Goal: Information Seeking & Learning: Learn about a topic

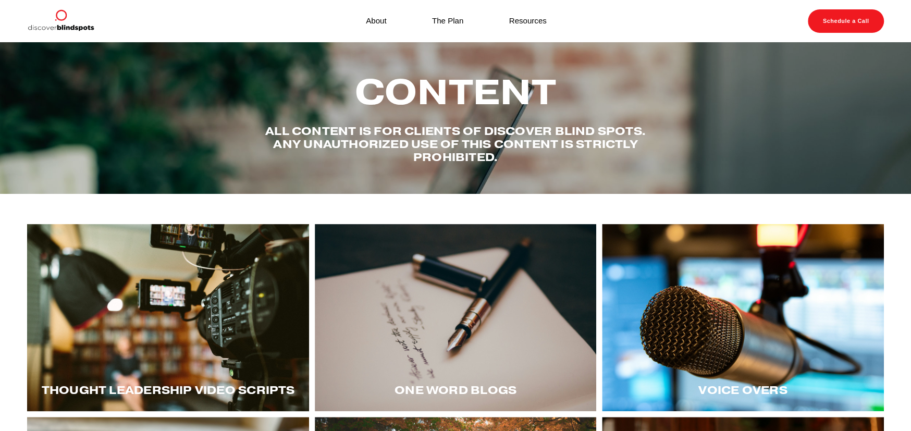
click at [174, 311] on div at bounding box center [168, 318] width 282 height 188
click at [737, 332] on div at bounding box center [743, 318] width 282 height 188
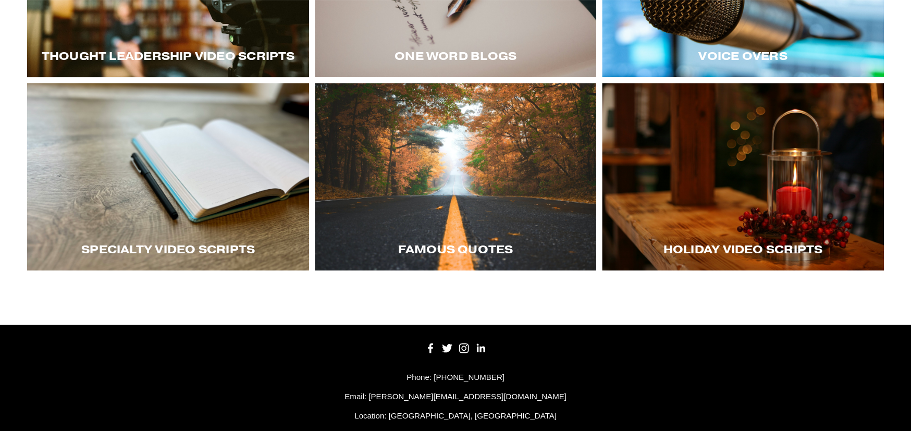
scroll to position [357, 0]
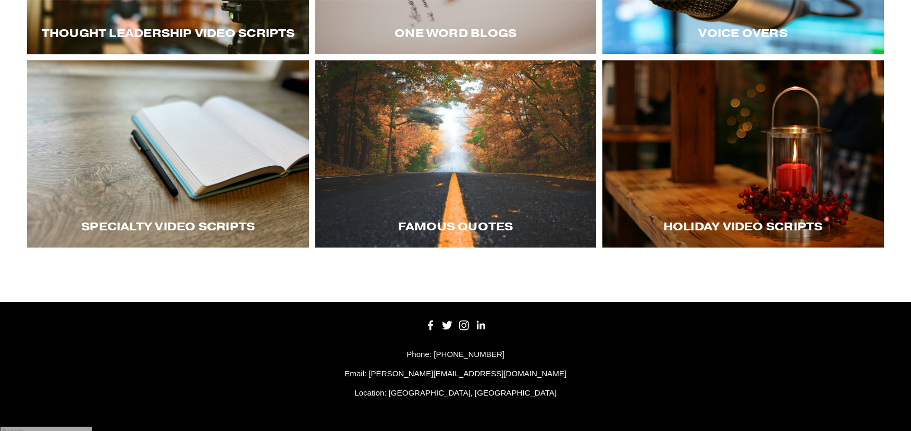
click at [190, 193] on div at bounding box center [168, 154] width 282 height 188
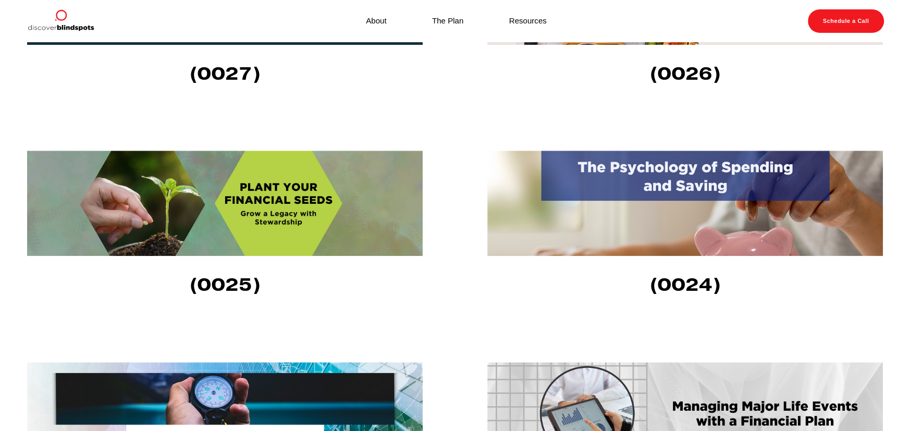
scroll to position [626, 0]
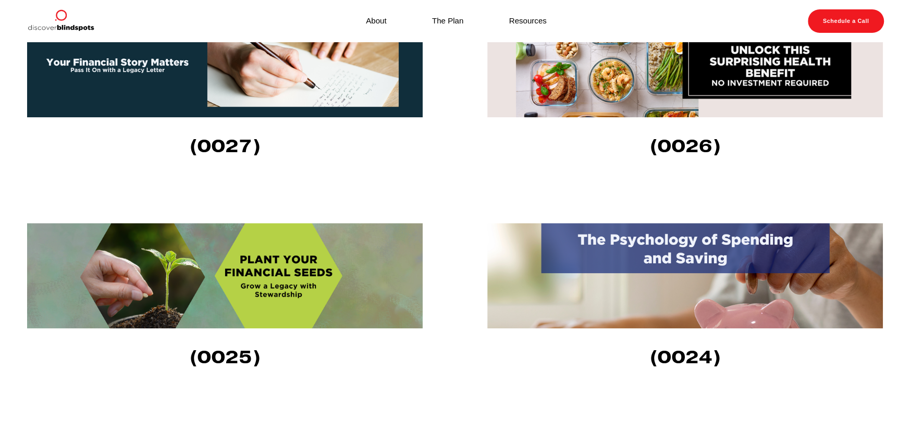
click at [282, 274] on img at bounding box center [225, 275] width 396 height 105
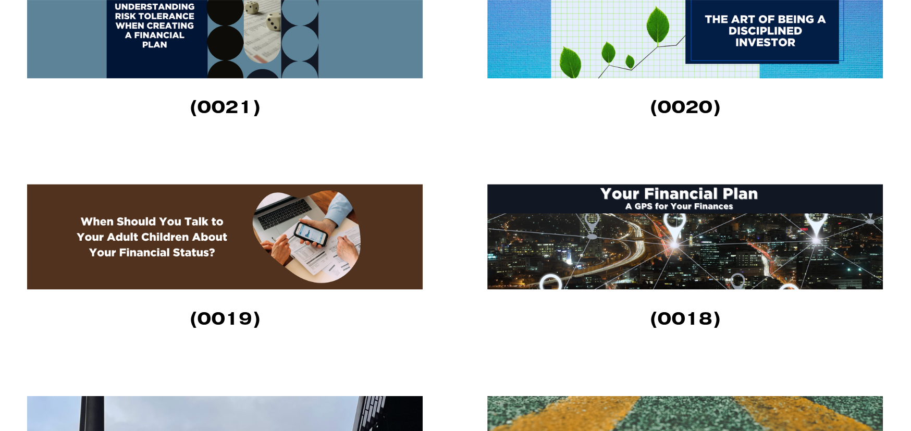
scroll to position [1355, 0]
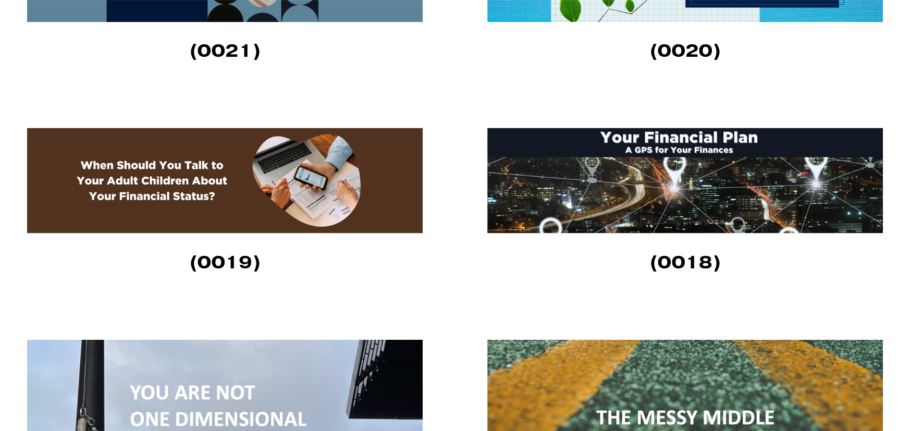
click at [580, 251] on div "(0018)" at bounding box center [685, 261] width 396 height 47
click at [635, 200] on img at bounding box center [685, 180] width 396 height 105
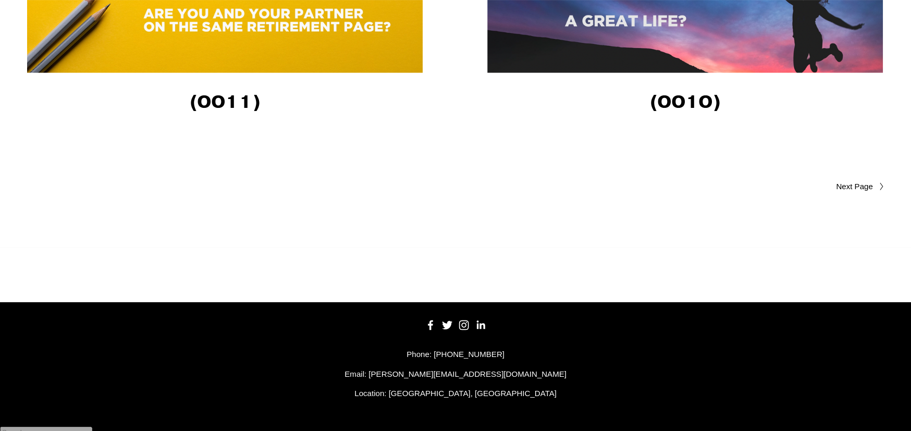
scroll to position [2203, 0]
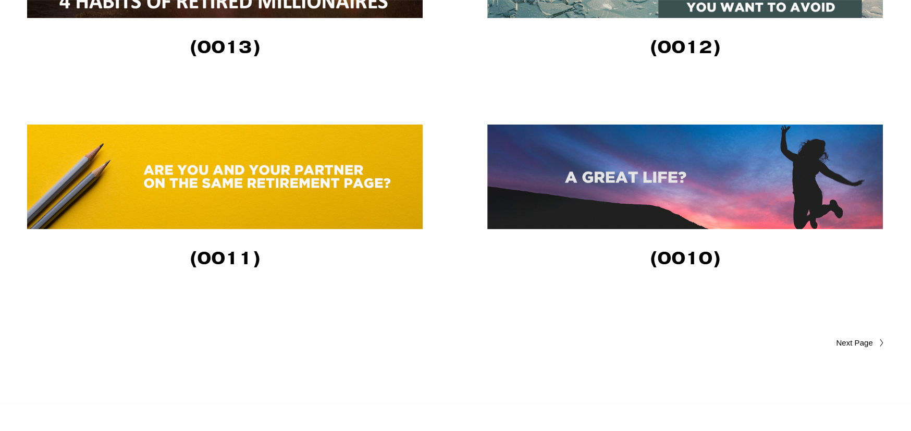
click at [655, 161] on img at bounding box center [685, 177] width 396 height 105
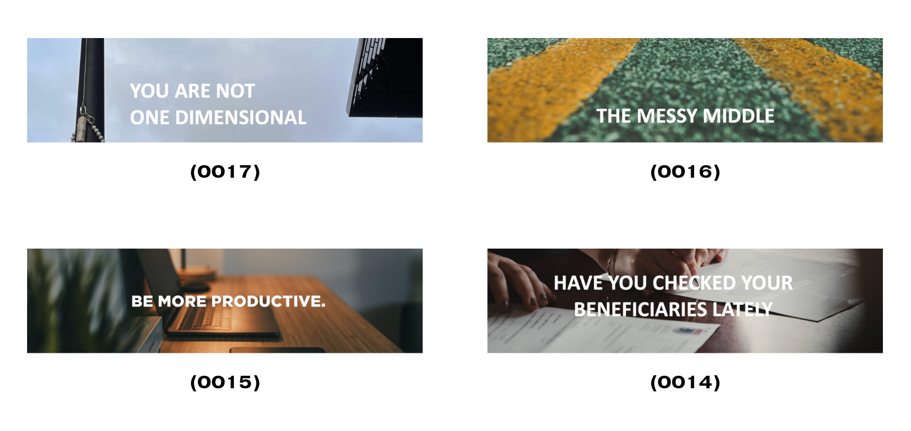
scroll to position [2360, 0]
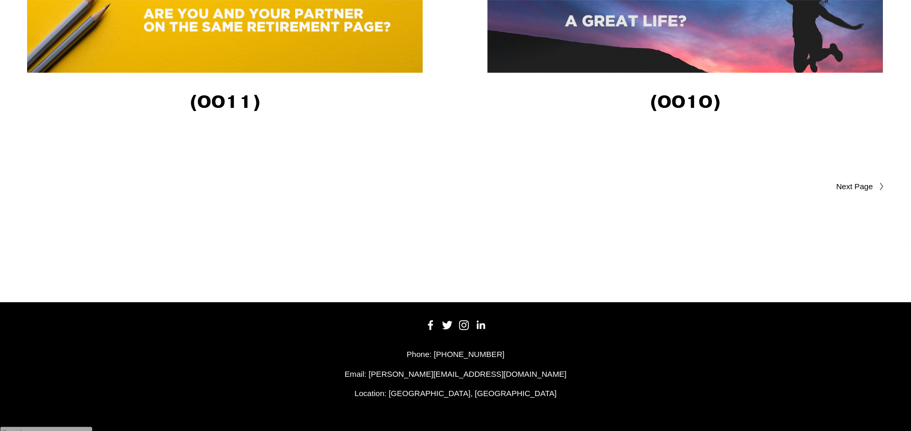
click at [852, 189] on span "Older Posts" at bounding box center [834, 186] width 78 height 13
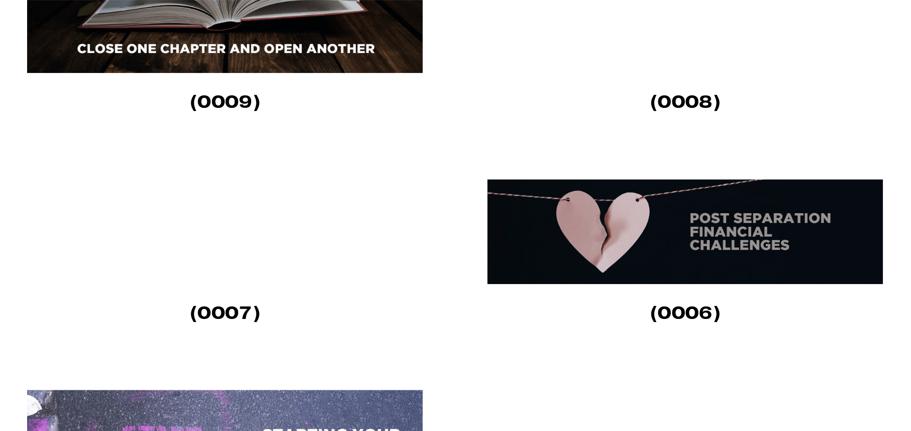
scroll to position [365, 0]
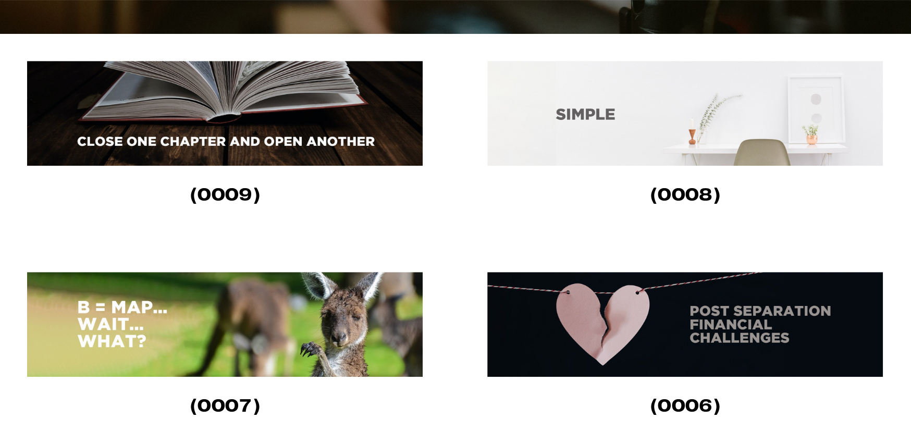
click at [621, 116] on img at bounding box center [685, 113] width 396 height 105
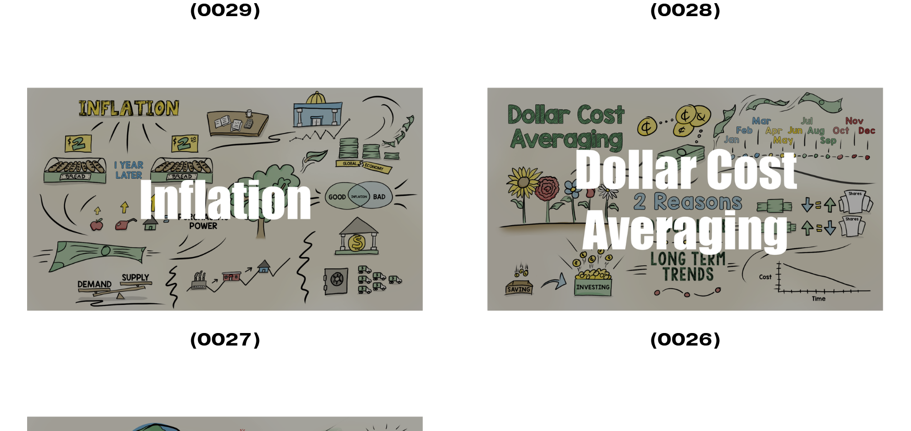
scroll to position [626, 0]
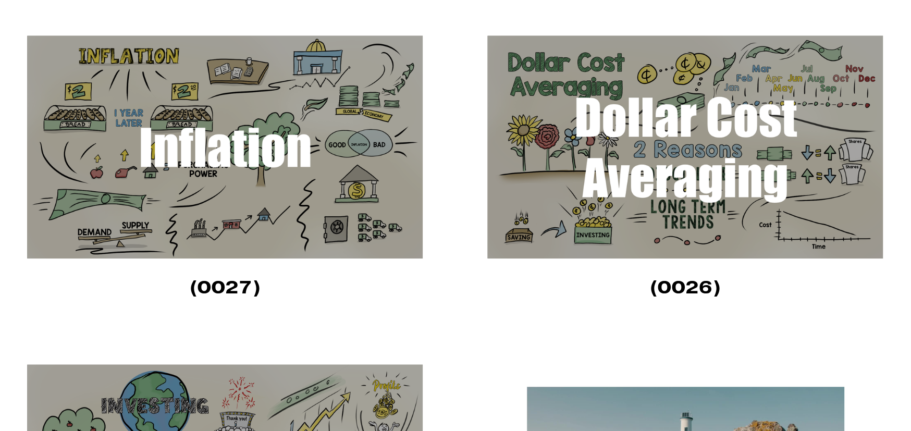
click at [668, 198] on img at bounding box center [685, 146] width 397 height 223
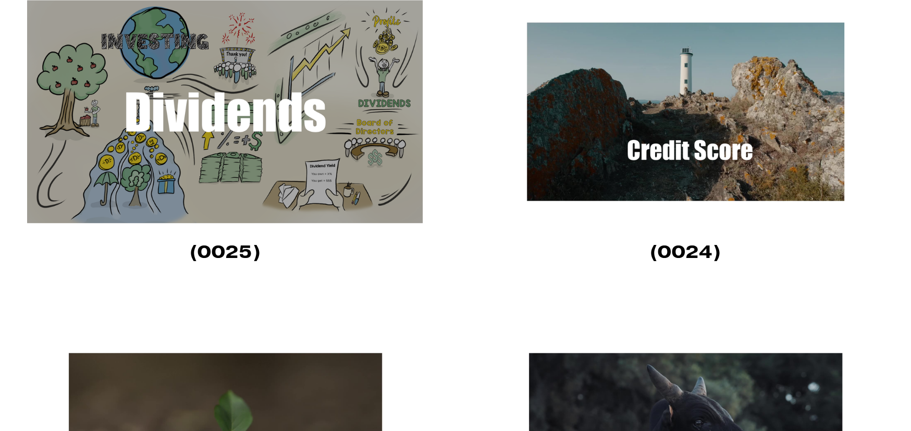
scroll to position [991, 0]
click at [288, 95] on img at bounding box center [225, 110] width 397 height 223
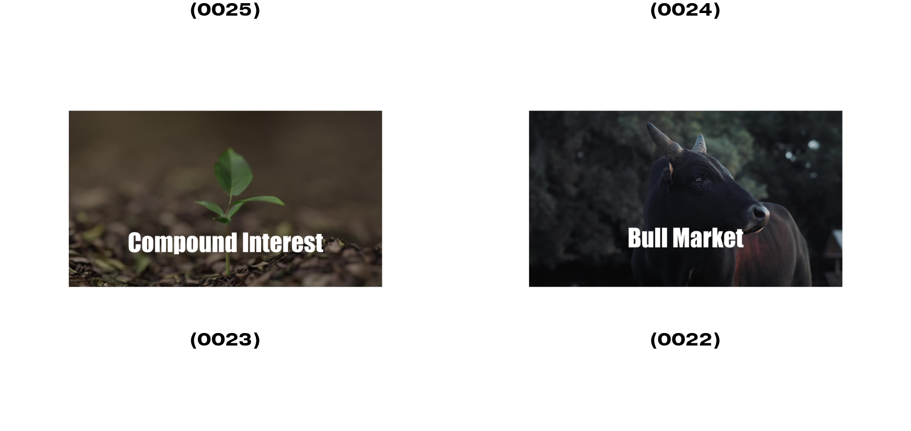
scroll to position [1251, 0]
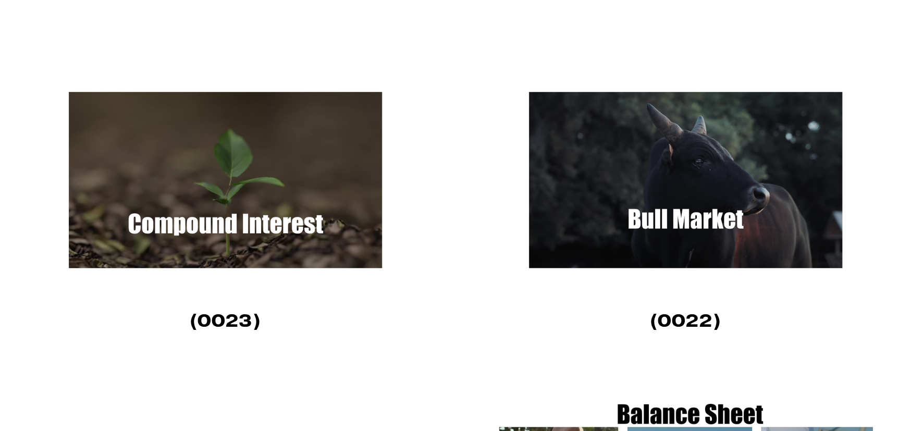
click at [237, 205] on img at bounding box center [225, 179] width 397 height 223
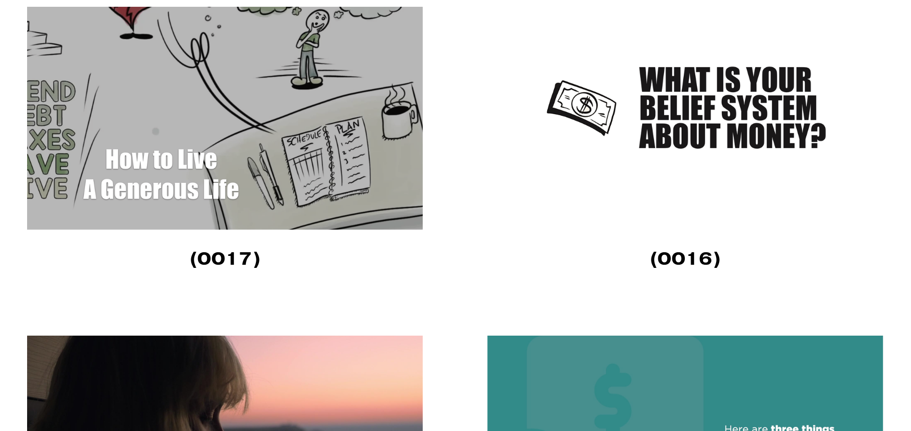
scroll to position [2346, 0]
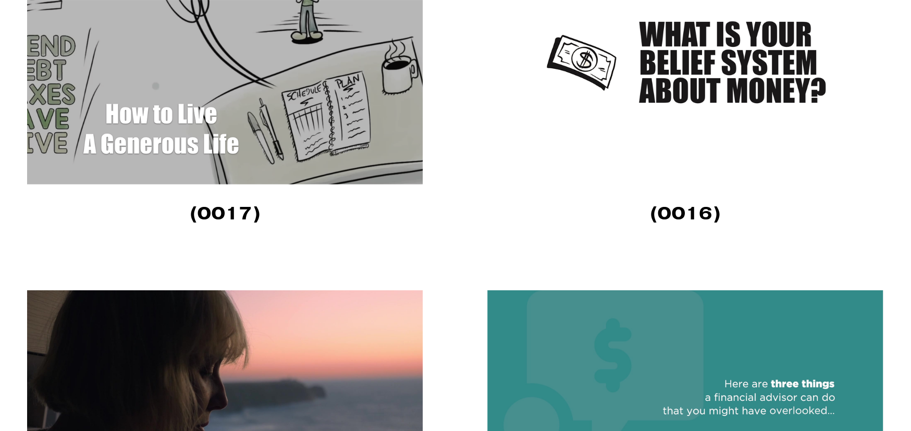
click at [273, 102] on img at bounding box center [225, 72] width 397 height 223
click at [753, 67] on img at bounding box center [685, 72] width 397 height 223
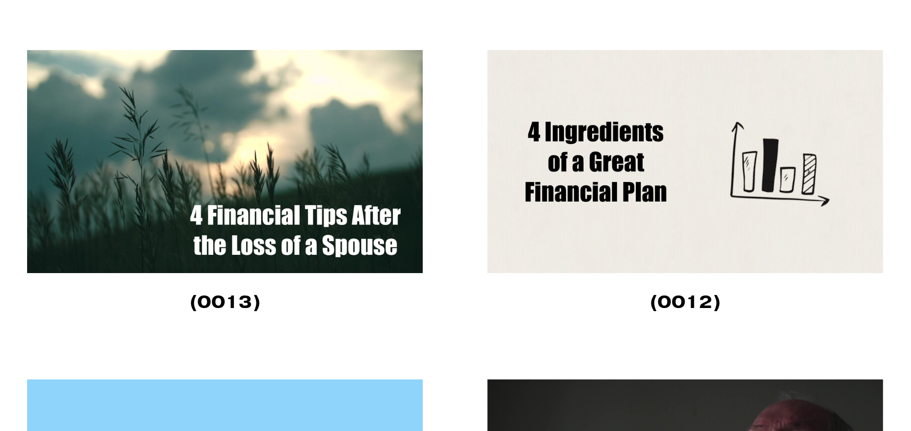
scroll to position [2919, 0]
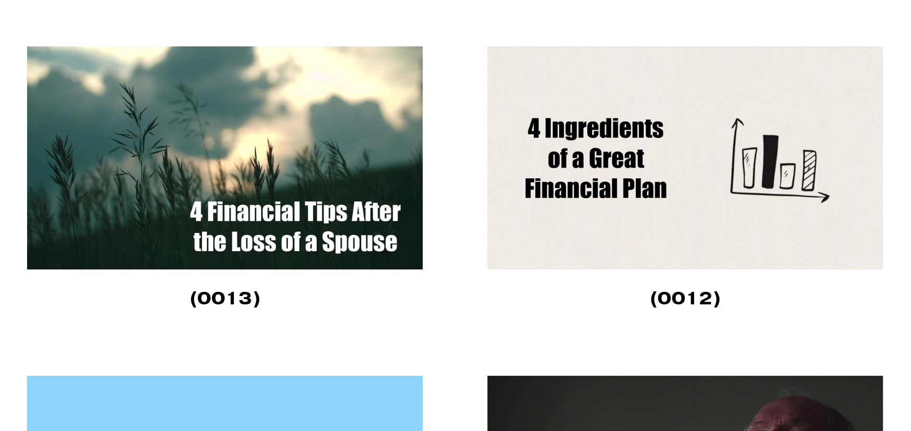
click at [672, 206] on img at bounding box center [685, 157] width 397 height 223
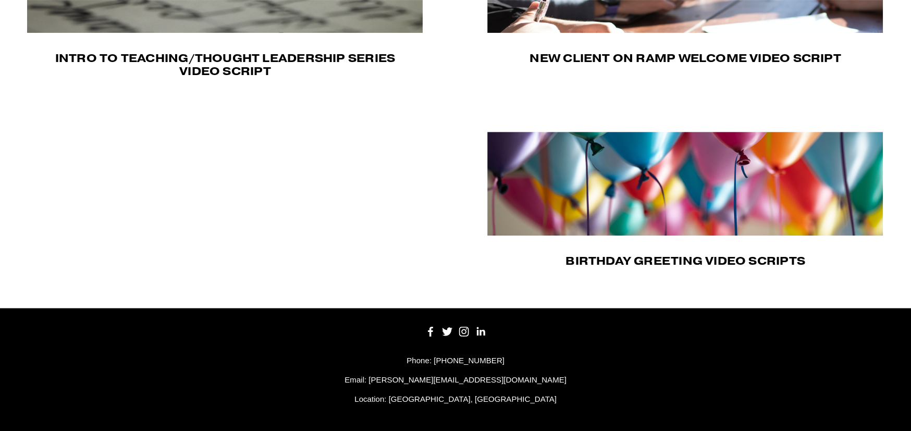
scroll to position [456, 0]
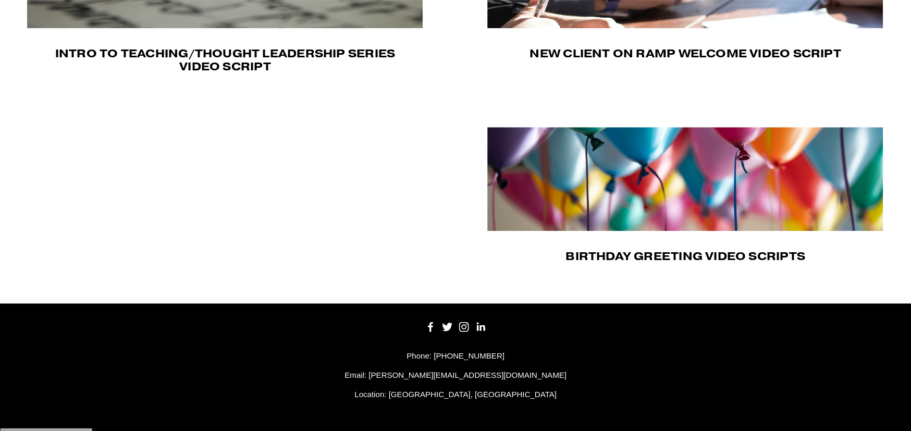
click at [622, 211] on img at bounding box center [685, 179] width 396 height 104
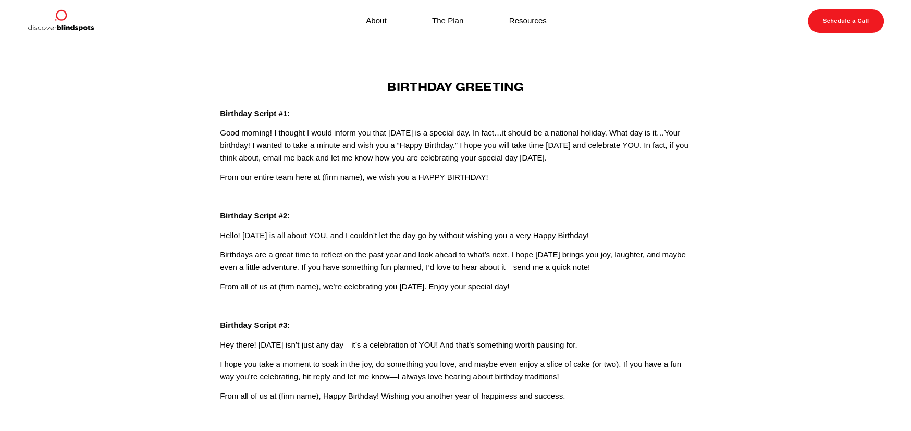
click at [214, 222] on div "Birthday Greeting Birthday Script #1: Good morning! I thought I would inform yo…" at bounding box center [455, 241] width 489 height 322
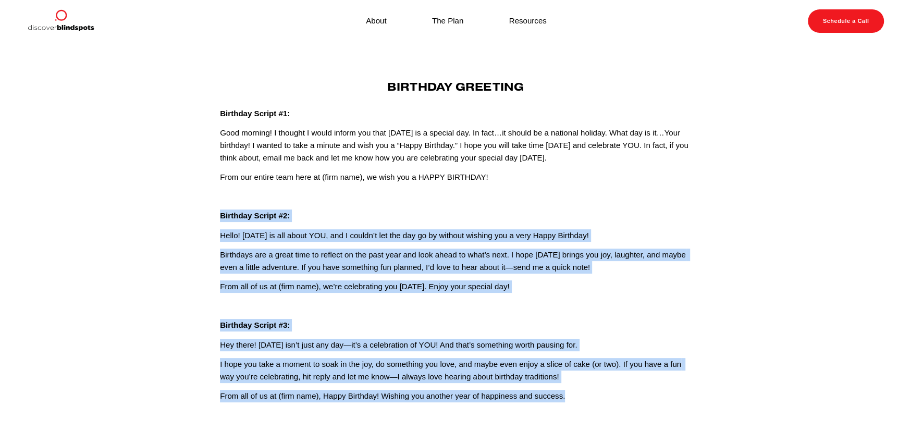
drag, startPoint x: 219, startPoint y: 213, endPoint x: 579, endPoint y: 401, distance: 406.2
click at [579, 401] on div "Birthday Greeting Birthday Script #1: Good morning! I thought I would inform yo…" at bounding box center [455, 241] width 489 height 322
copy div "Birthday Script #2: Hello! Today is all about YOU, and I couldn’t let the day g…"
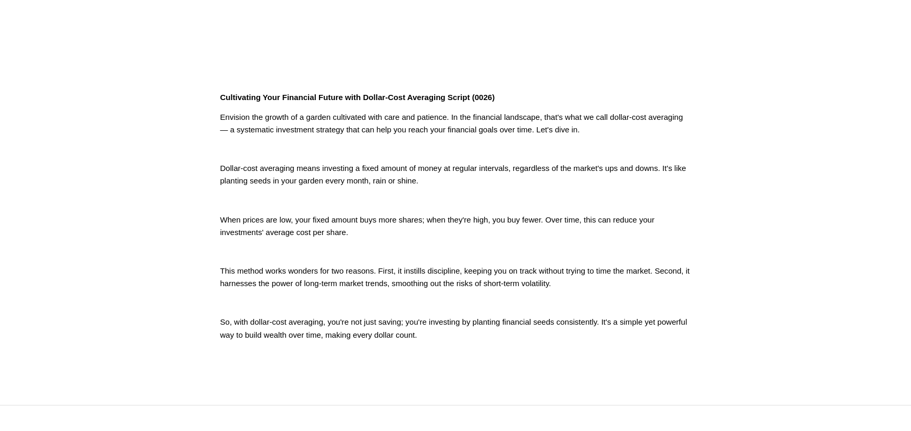
scroll to position [260, 0]
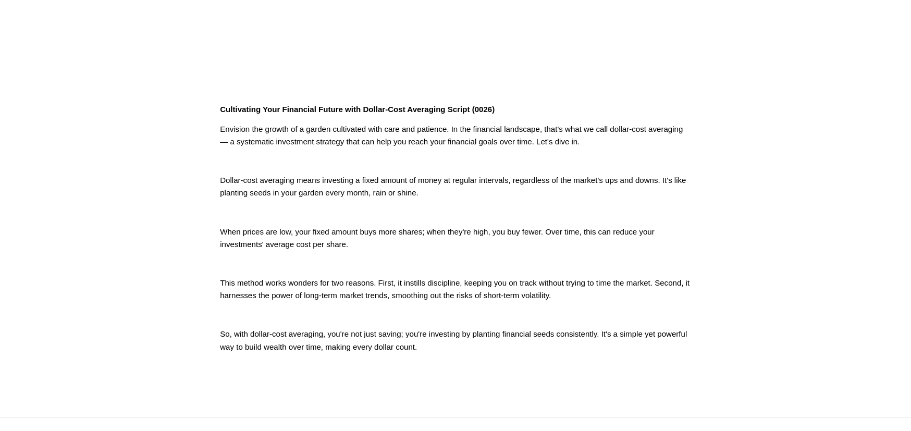
click at [220, 105] on strong "Cultivating Your Financial Future with Dollar-Cost Averaging Script (0026)" at bounding box center [357, 109] width 275 height 9
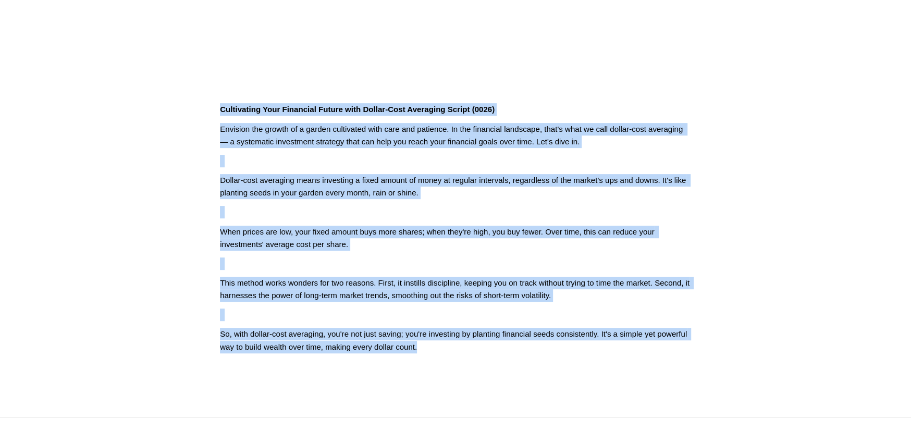
drag, startPoint x: 220, startPoint y: 106, endPoint x: 424, endPoint y: 347, distance: 315.5
click at [424, 347] on div "Cultivating Your Financial Future with Dollar-Cost Averaging Script (0026) Envi…" at bounding box center [455, 228] width 471 height 250
copy div "Cultivating Your Financial Future with Dollar-Cost Averaging Script (0026) Envi…"
click at [162, 227] on article "Jun 12 Written By Fletcher Riddle Cultivating Your Financial Future with Dollar…" at bounding box center [455, 100] width 911 height 634
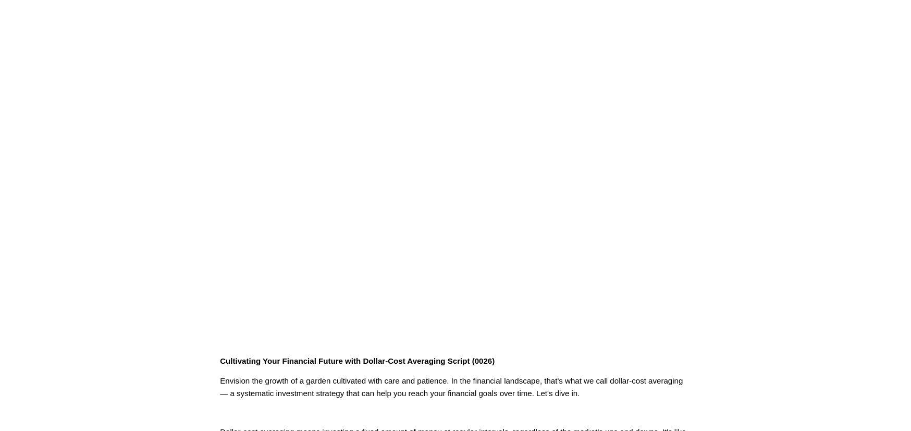
scroll to position [0, 0]
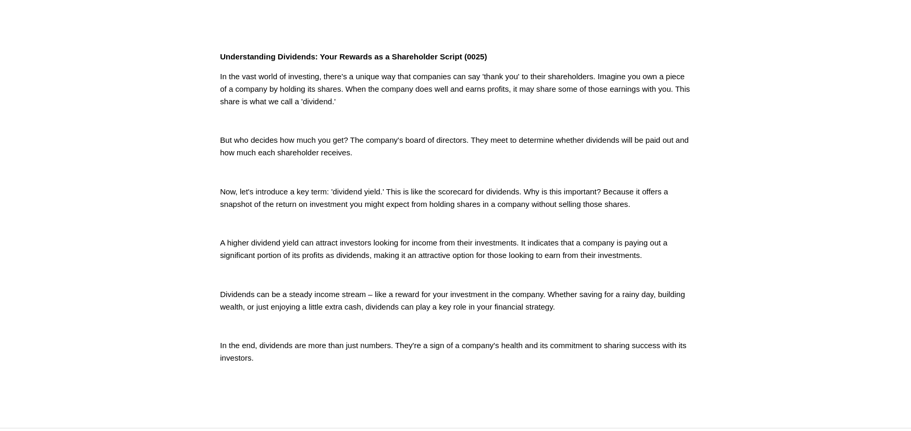
scroll to position [313, 0]
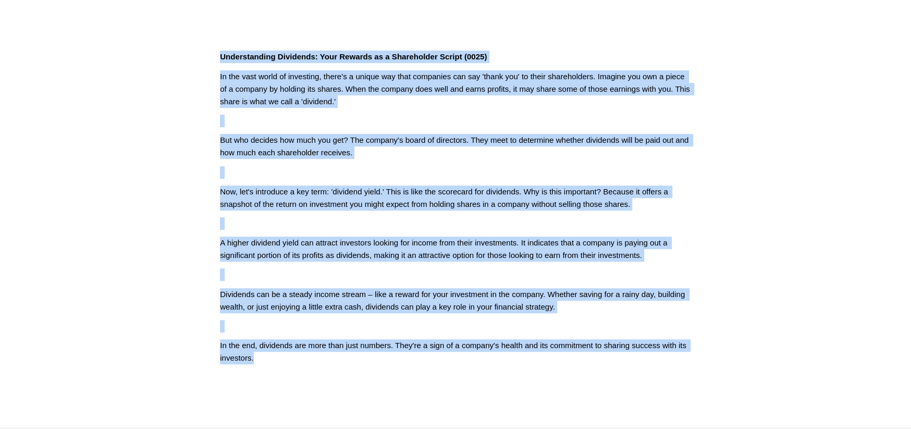
drag, startPoint x: 220, startPoint y: 56, endPoint x: 337, endPoint y: 357, distance: 323.4
click at [337, 357] on div "Understanding Dividends: Your Rewards as a Shareholder Script (0025) In the vas…" at bounding box center [455, 208] width 471 height 314
copy div "Understanding Dividends: Your Rewards as a Shareholder Script (0025) In the vas…"
click at [81, 191] on article "Jun 12 Written By Fletcher Riddle Understanding Dividends: Your Rewards as a Sh…" at bounding box center [455, 79] width 911 height 698
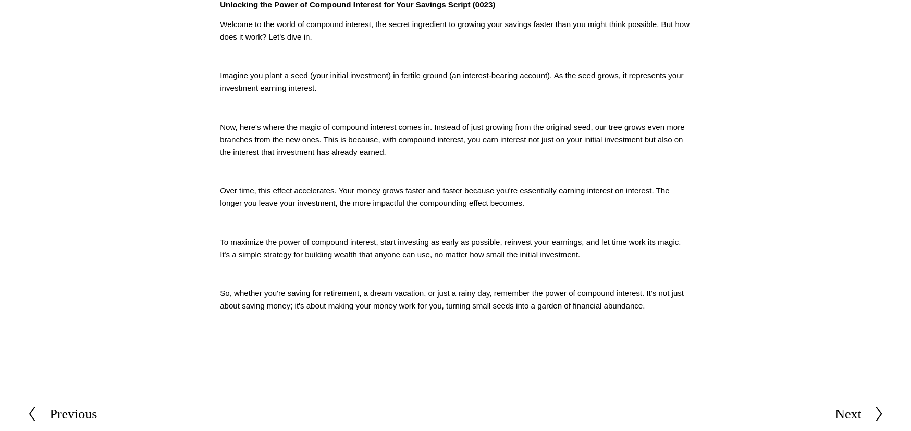
scroll to position [313, 0]
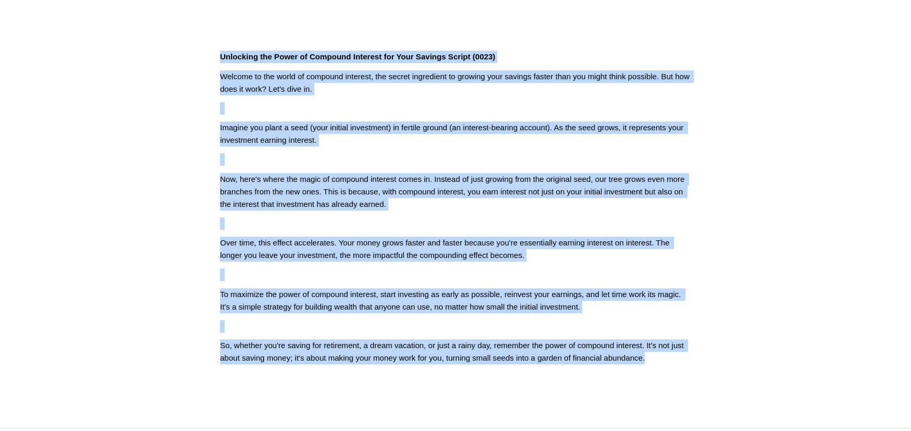
drag, startPoint x: 219, startPoint y: 57, endPoint x: 654, endPoint y: 377, distance: 540.2
click at [654, 377] on article "[DATE] Written By [PERSON_NAME] Unlocking the Power of Compound Interest for Yo…" at bounding box center [455, 79] width 911 height 698
copy div "Loremipsu dol Sitam co Adipisci Elitsedd eiu Temp Incidid Utlabo (3124) Etdolor…"
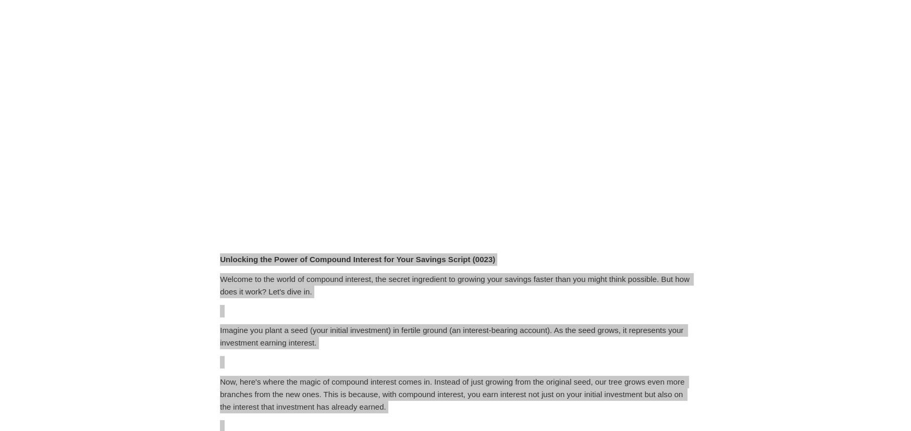
scroll to position [104, 0]
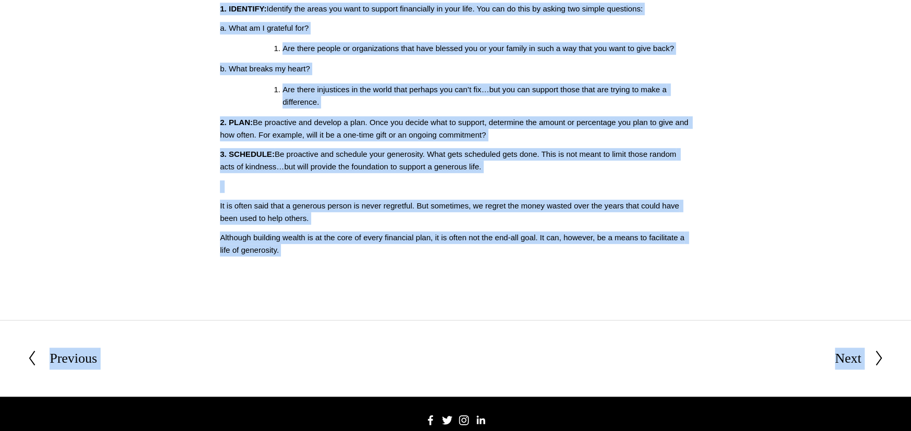
scroll to position [584, 0]
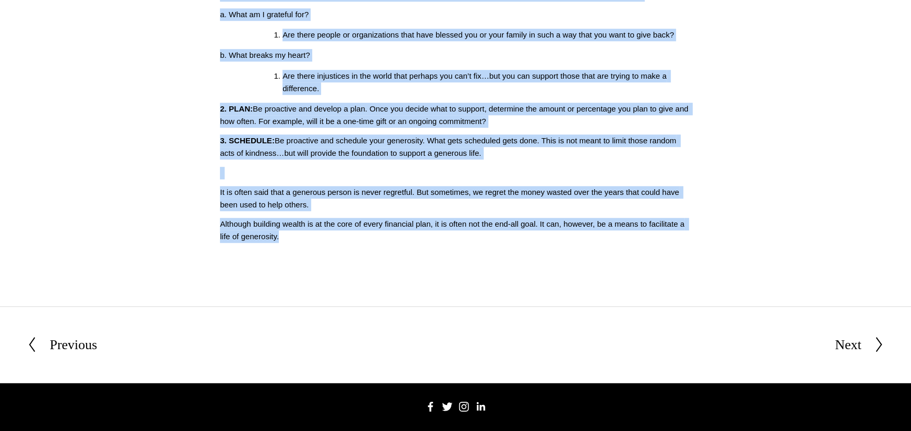
drag, startPoint x: 220, startPoint y: 4, endPoint x: 448, endPoint y: 257, distance: 341.1
copy div "Cultivating a Life of Generosity Through Your Financial Plan Script (0017) At s…"
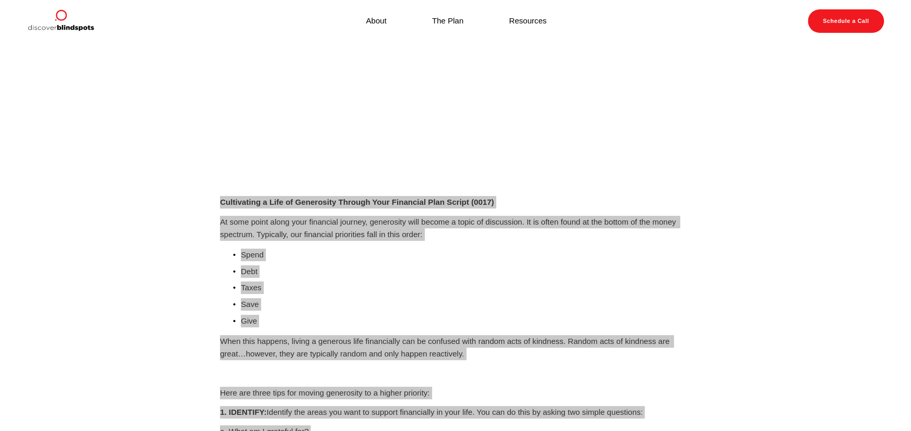
scroll to position [0, 0]
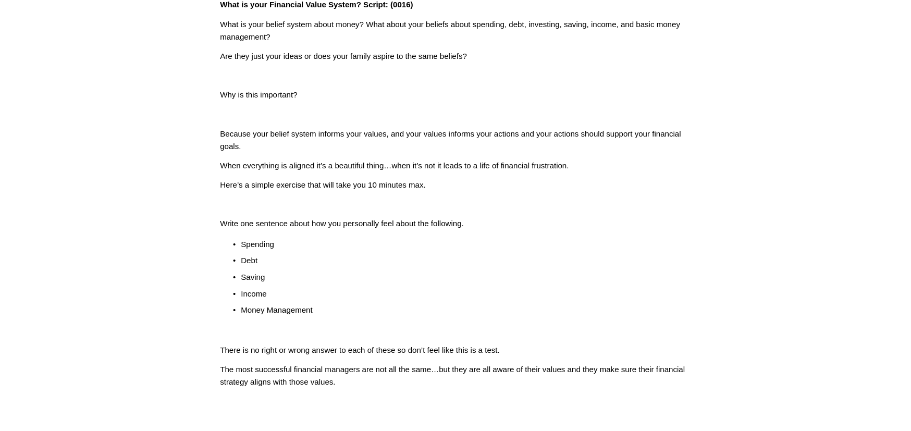
scroll to position [313, 0]
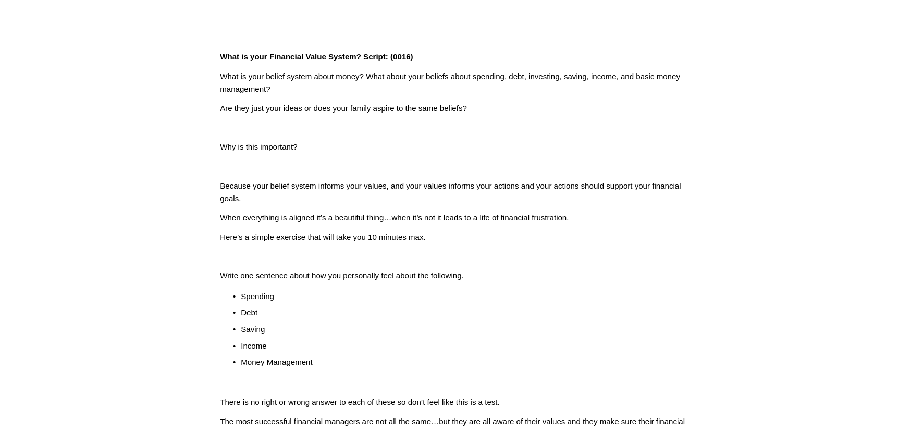
click at [219, 54] on div "What is your Financial Value System? Script: (0016) What is your belief system …" at bounding box center [455, 246] width 489 height 408
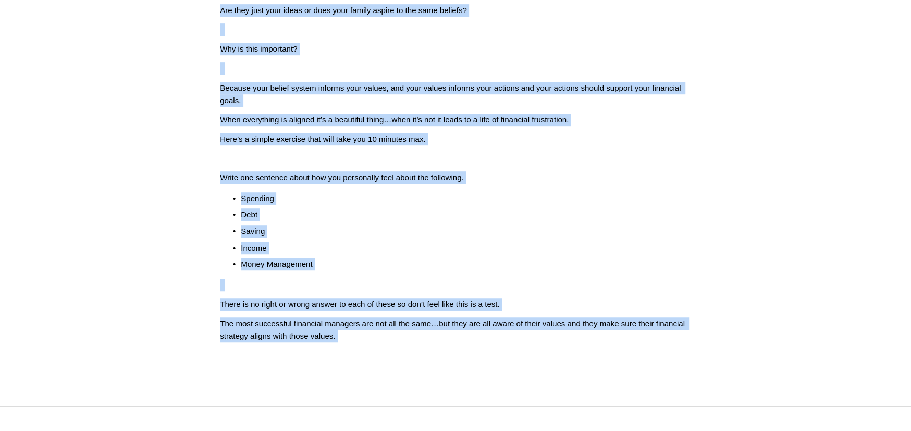
scroll to position [411, 0]
drag, startPoint x: 220, startPoint y: 55, endPoint x: 547, endPoint y: 374, distance: 456.8
click at [547, 374] on article "[DATE] Written By [PERSON_NAME] What is your Financial Value System? Script: (0…" at bounding box center [455, 18] width 911 height 774
copy div "What is your Financial Value System? Script: (0016) What is your belief system …"
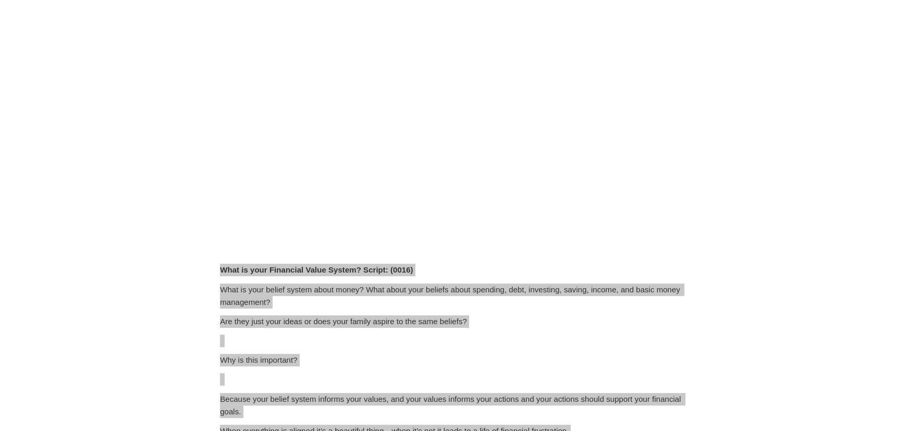
scroll to position [0, 0]
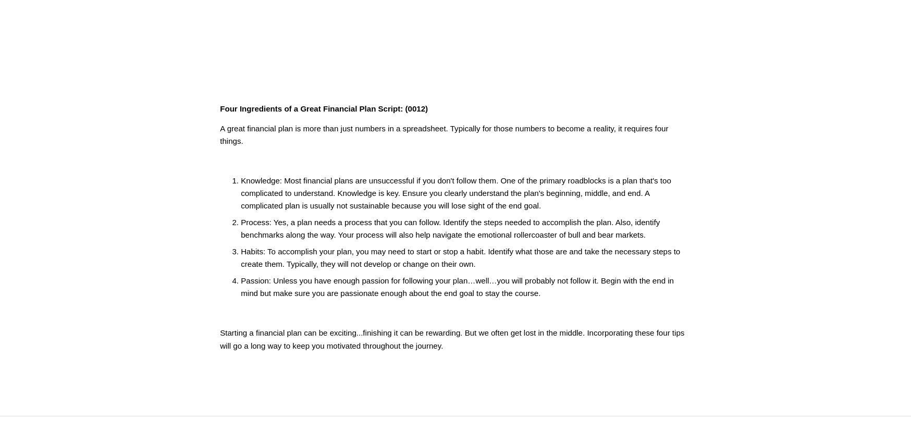
scroll to position [260, 0]
click at [221, 109] on strong "Four Ingredients of a Great Financial Plan Script: (0012)" at bounding box center [324, 109] width 208 height 9
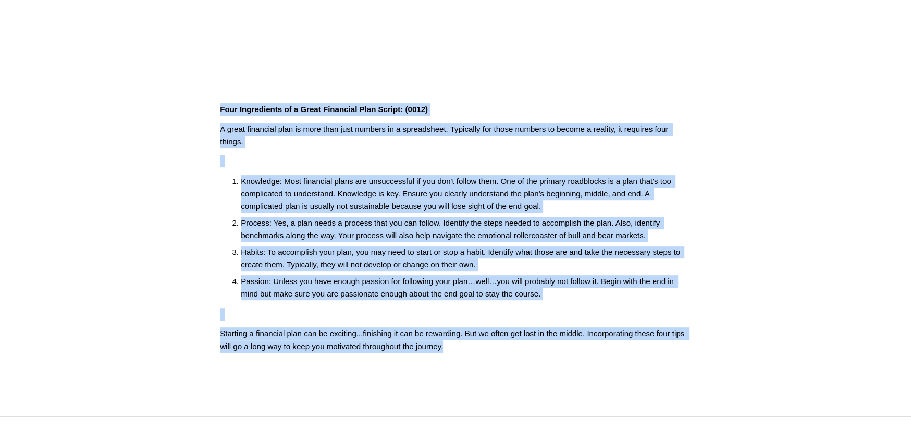
drag, startPoint x: 220, startPoint y: 108, endPoint x: 519, endPoint y: 393, distance: 412.6
click at [519, 393] on article "[DATE] Written By [PERSON_NAME] Four Ingredients of a Great Financial Plan Scri…" at bounding box center [455, 100] width 911 height 634
copy div "Lore Ipsumdolors am c Adipi Elitseddo Eius Tempor: (0955) I utlab etdolorem ali…"
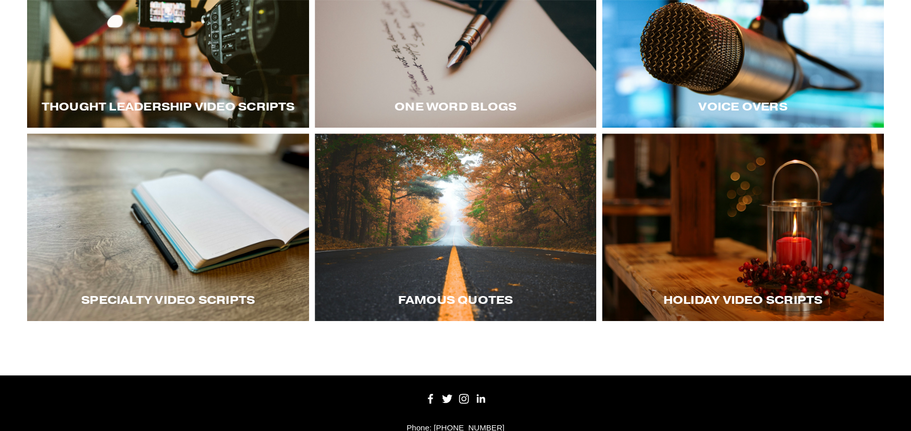
scroll to position [357, 0]
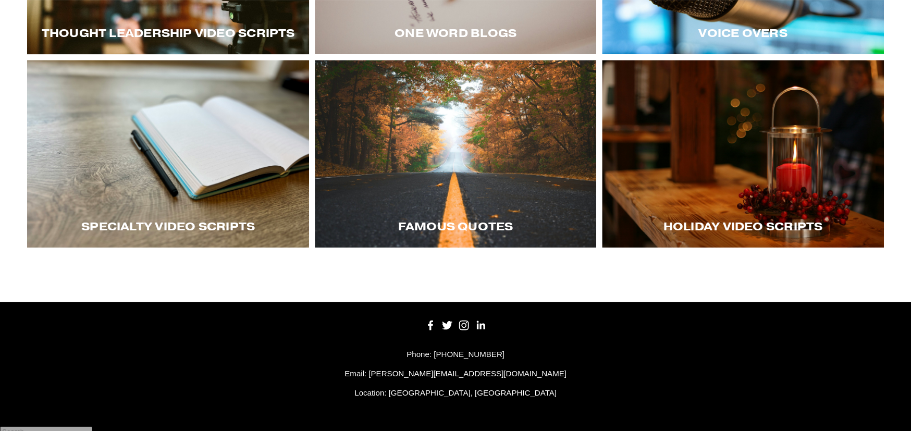
click at [139, 174] on div at bounding box center [168, 154] width 282 height 188
click at [729, 175] on div at bounding box center [743, 154] width 282 height 188
click at [701, 202] on div at bounding box center [743, 154] width 282 height 188
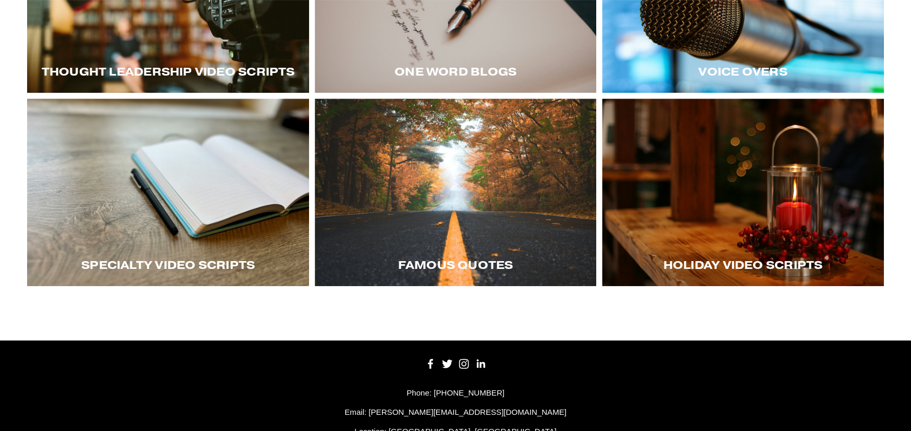
scroll to position [201, 0]
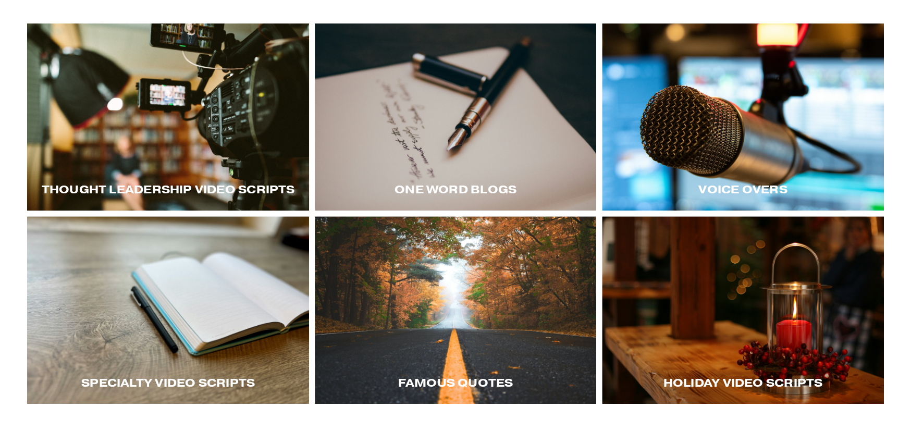
click at [163, 121] on div at bounding box center [168, 117] width 282 height 188
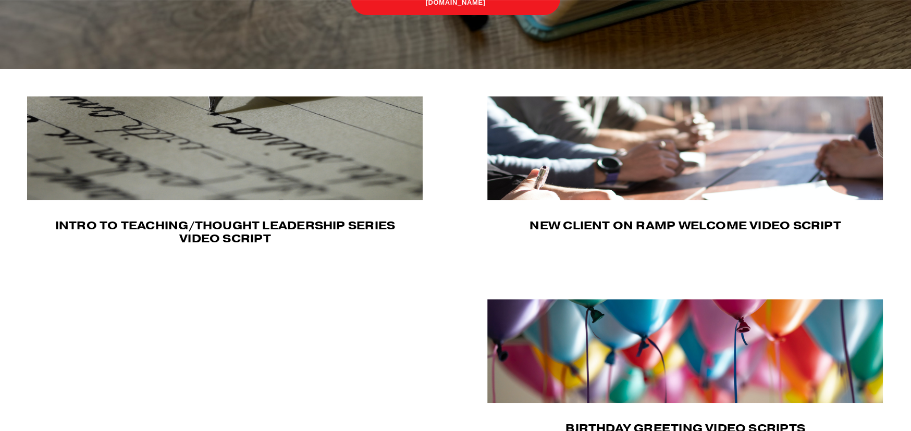
scroll to position [365, 0]
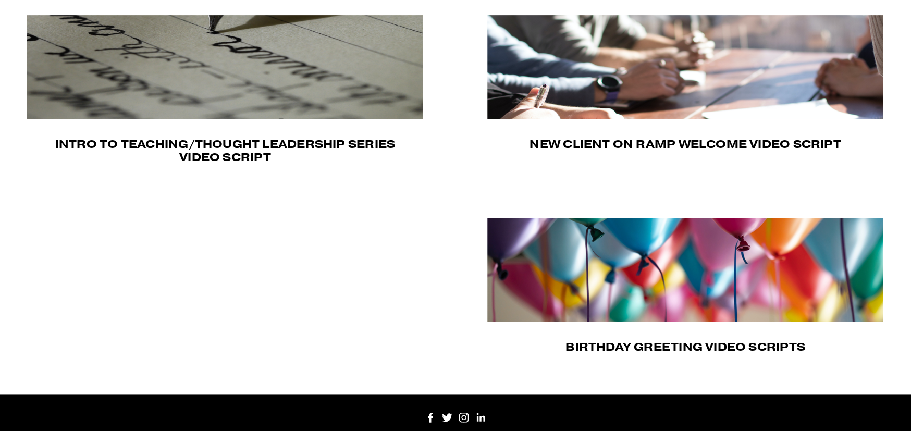
click at [683, 70] on img at bounding box center [685, 67] width 396 height 104
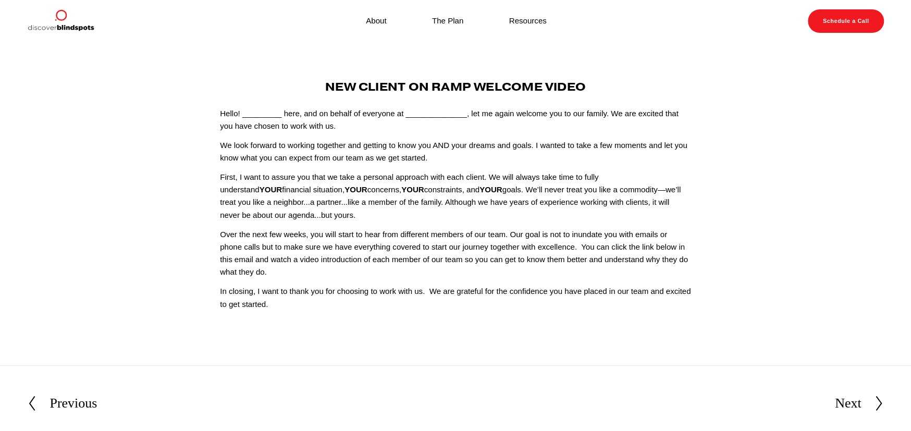
click at [322, 82] on h4 "New Client On Ramp Welcome Video" at bounding box center [455, 86] width 471 height 13
drag, startPoint x: 325, startPoint y: 85, endPoint x: 569, endPoint y: 326, distance: 342.8
click at [569, 326] on article "[DATE] Written By [PERSON_NAME] New Client On Ramp Welcome Video Hello! _______…" at bounding box center [455, 204] width 911 height 323
copy div "Lor Ipsumd Si Amet Consect Adipi Elits! _________ doei, tem in utlabo et dolore…"
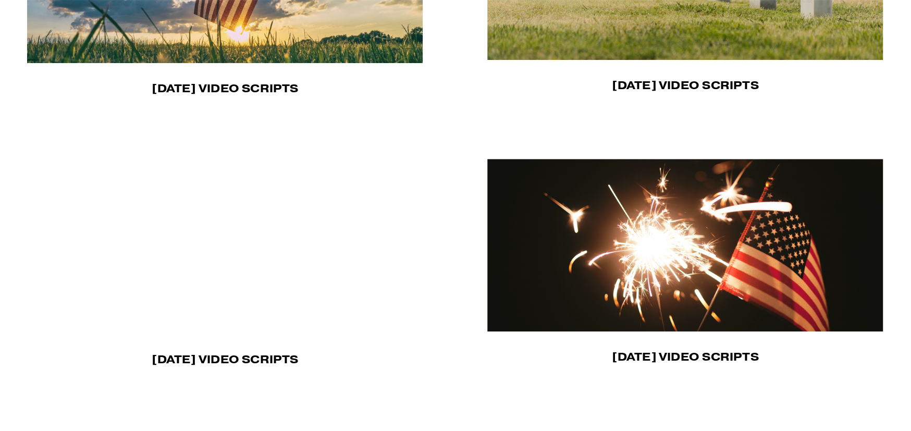
scroll to position [469, 0]
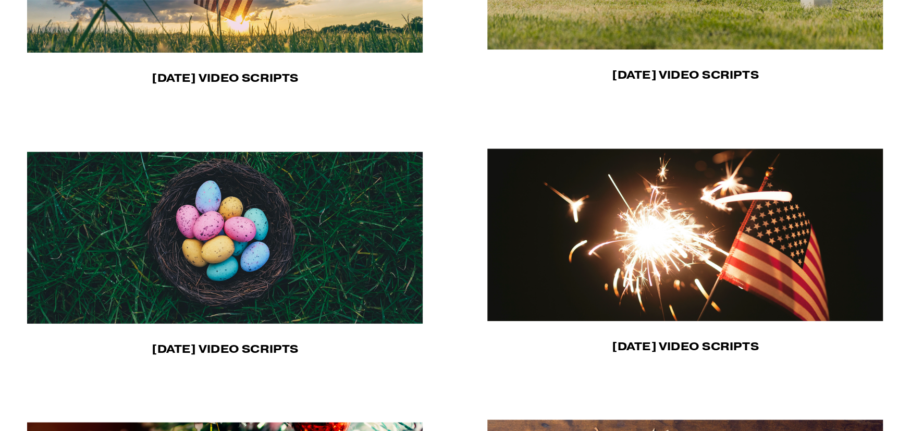
click at [194, 235] on img at bounding box center [225, 238] width 397 height 172
click at [744, 224] on img at bounding box center [685, 235] width 397 height 173
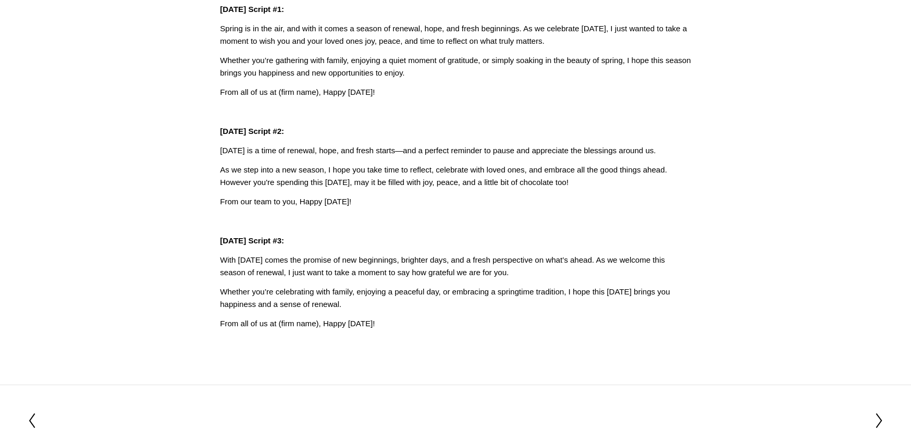
scroll to position [52, 0]
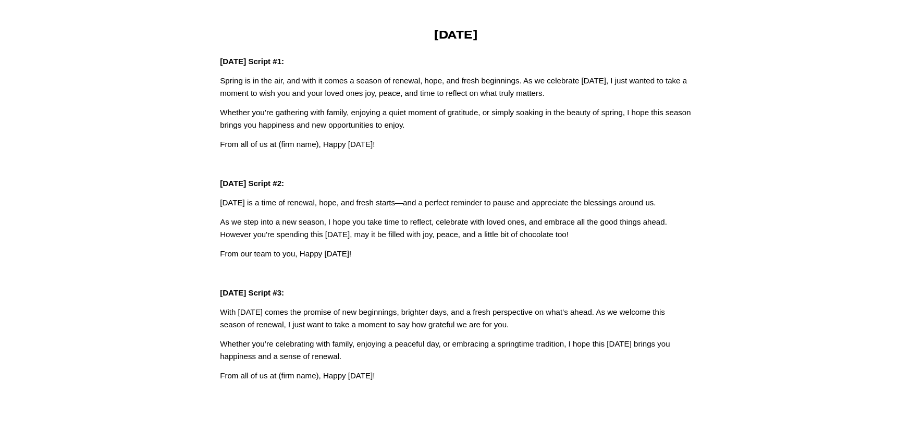
click at [434, 35] on strong "[DATE]" at bounding box center [456, 35] width 44 height 14
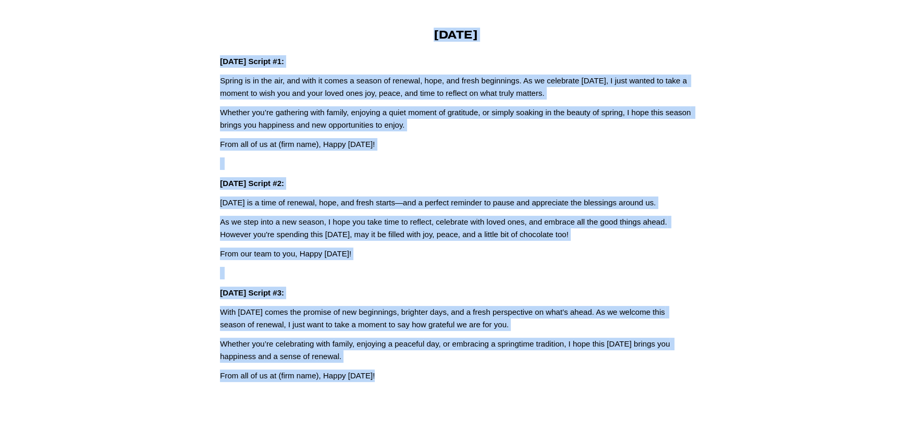
drag, startPoint x: 429, startPoint y: 32, endPoint x: 549, endPoint y: 366, distance: 355.0
click at [549, 366] on div "[DATE] [DATE] Script #1: Spring is in the air, and with it comes a season of re…" at bounding box center [455, 205] width 471 height 354
copy div "Loremi Dolors Ametco #8: Adipis el se doe tem, inc utla et dolor m aliqua en ad…"
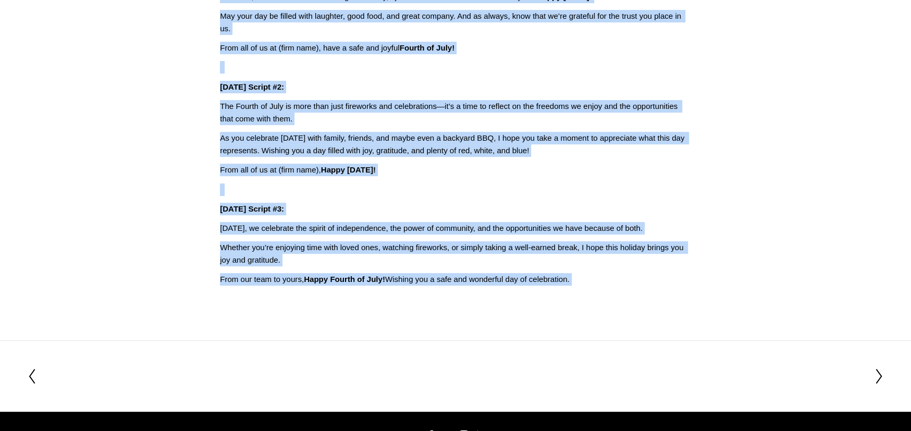
scroll to position [166, 0]
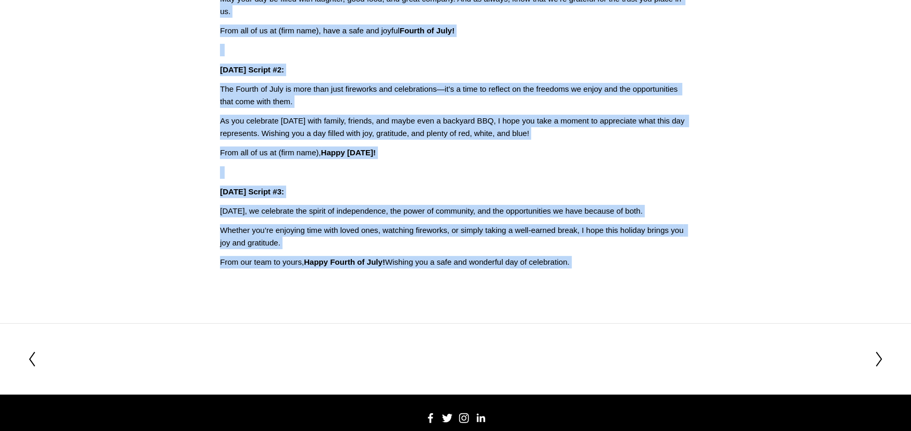
drag, startPoint x: 388, startPoint y: 81, endPoint x: 591, endPoint y: 283, distance: 286.8
click at [591, 283] on article "Mar 18 Written By Fletcher Riddle Independence Day Independence Day Script #1: …" at bounding box center [455, 100] width 911 height 447
copy div "Independence Day Independence Day Script #1: Today, we celebrate freedom, resil…"
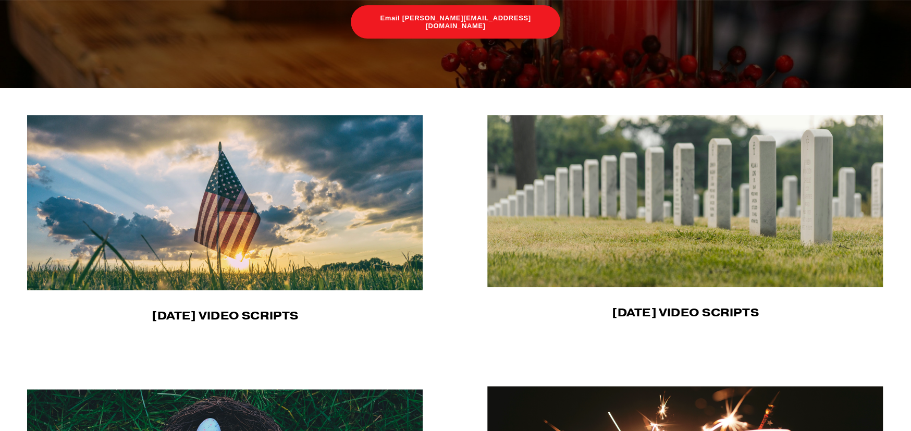
scroll to position [782, 0]
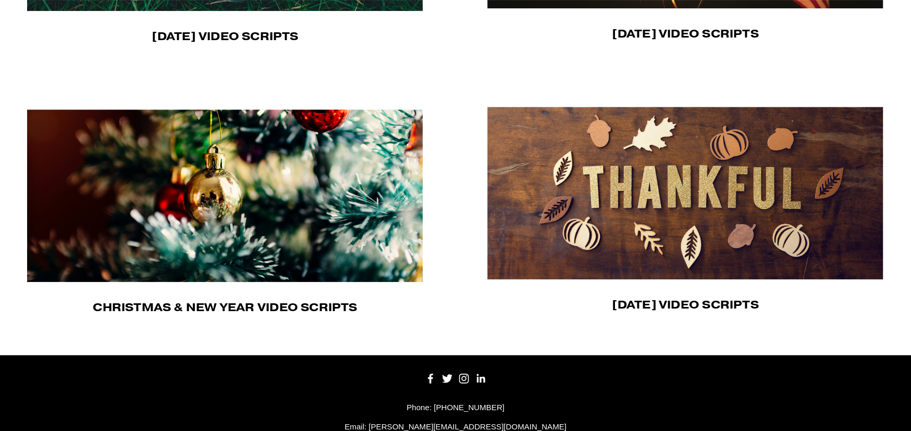
click at [626, 252] on img at bounding box center [685, 193] width 397 height 173
drag, startPoint x: 184, startPoint y: 211, endPoint x: 189, endPoint y: 215, distance: 6.4
click at [184, 211] on img at bounding box center [225, 195] width 397 height 173
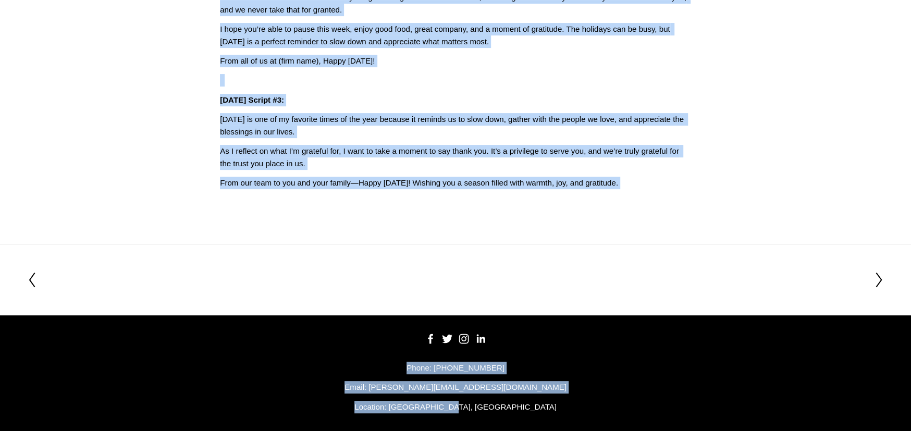
scroll to position [242, 0]
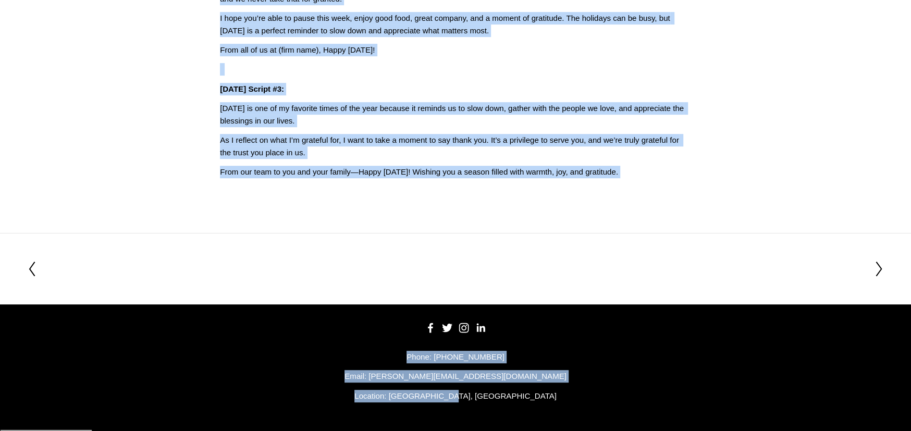
drag, startPoint x: 407, startPoint y: 83, endPoint x: 633, endPoint y: 391, distance: 382.6
click at [633, 400] on div "0 Skip to Content" at bounding box center [455, 94] width 911 height 672
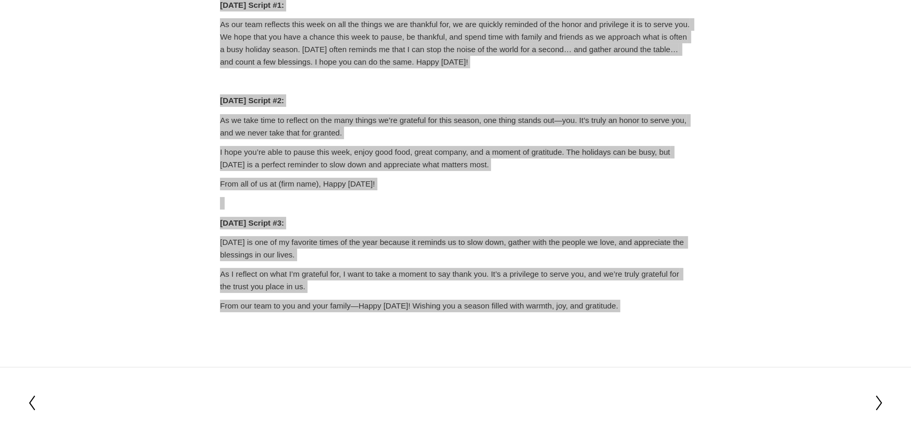
scroll to position [0, 0]
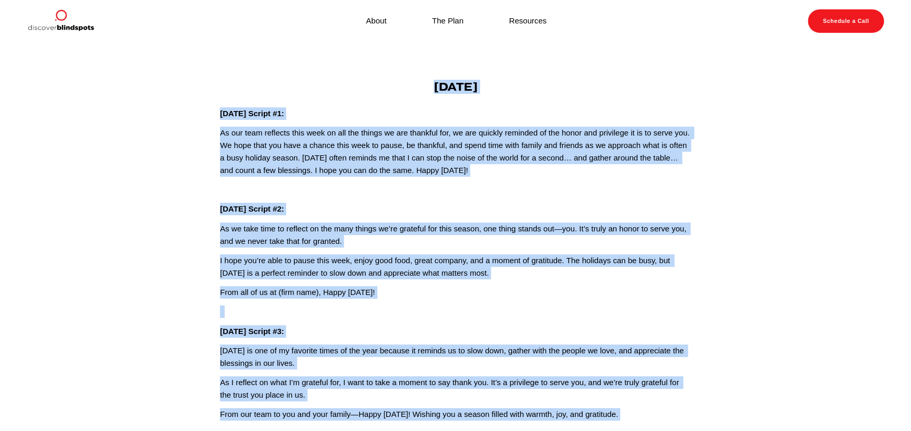
click at [375, 196] on p at bounding box center [455, 190] width 471 height 13
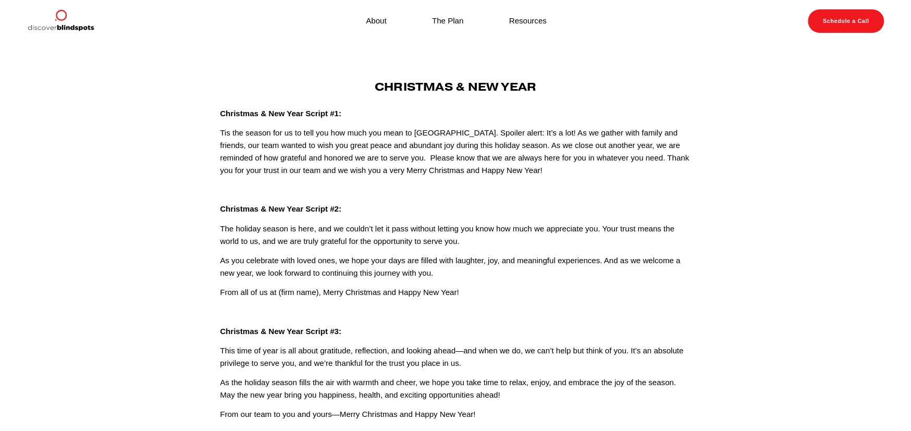
click at [370, 87] on h4 "Christmas & New Year" at bounding box center [455, 86] width 471 height 13
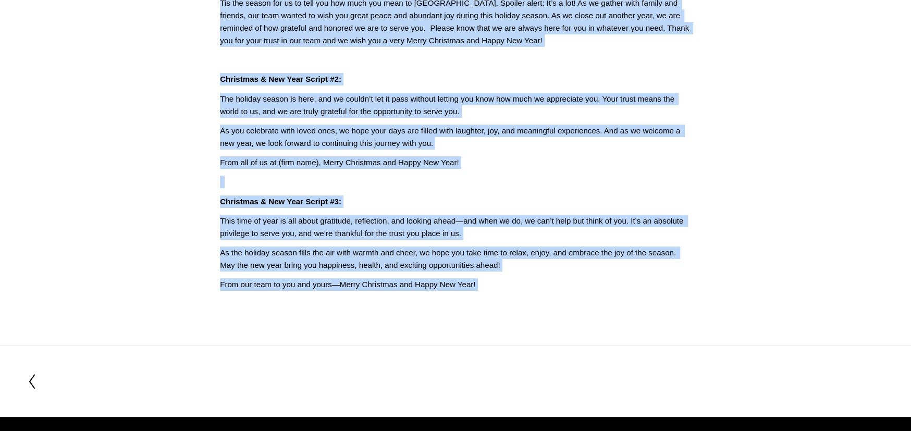
scroll to position [168, 0]
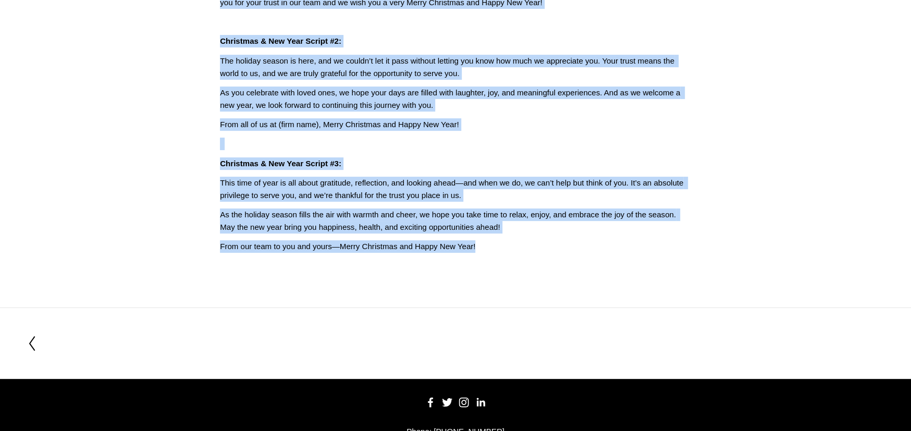
drag, startPoint x: 375, startPoint y: 88, endPoint x: 562, endPoint y: 269, distance: 260.3
click at [562, 269] on article "Aug 29 Written By Fletcher Riddle Christmas & New Year Christmas & New Year Scr…" at bounding box center [455, 91] width 911 height 433
copy div "Christmas & New Year Christmas & New Year Script #1: Tis the season for us to t…"
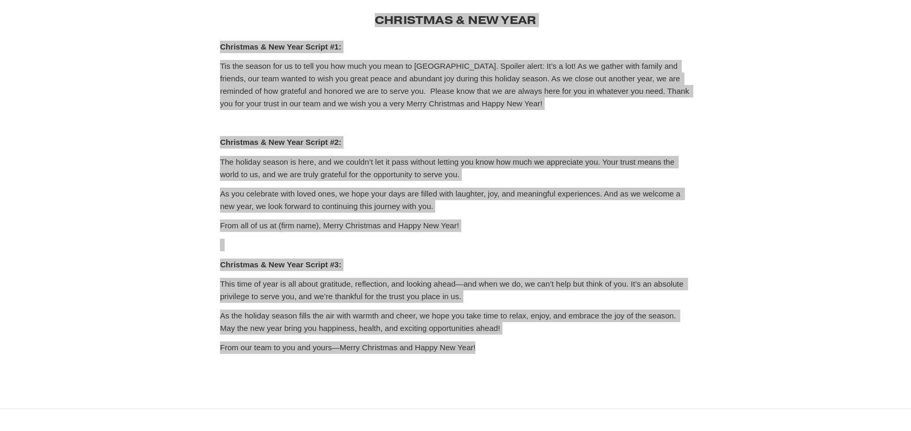
scroll to position [0, 0]
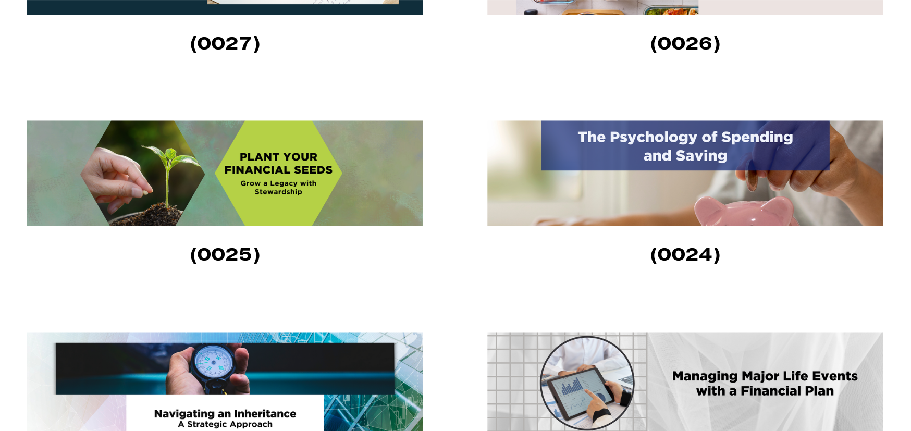
scroll to position [730, 0]
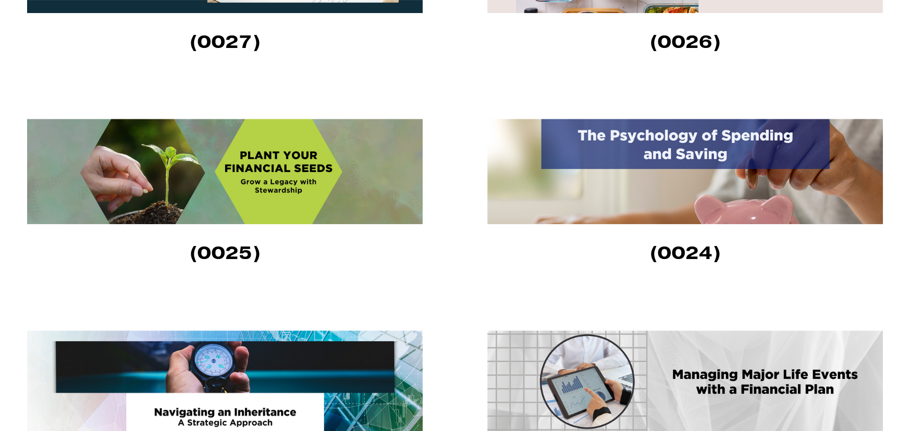
click at [253, 192] on img at bounding box center [225, 171] width 396 height 105
click at [655, 185] on img at bounding box center [685, 171] width 396 height 105
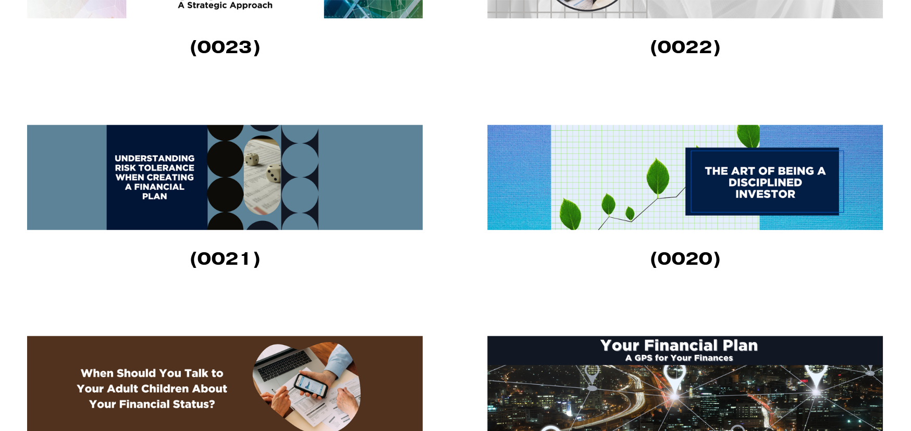
scroll to position [1199, 0]
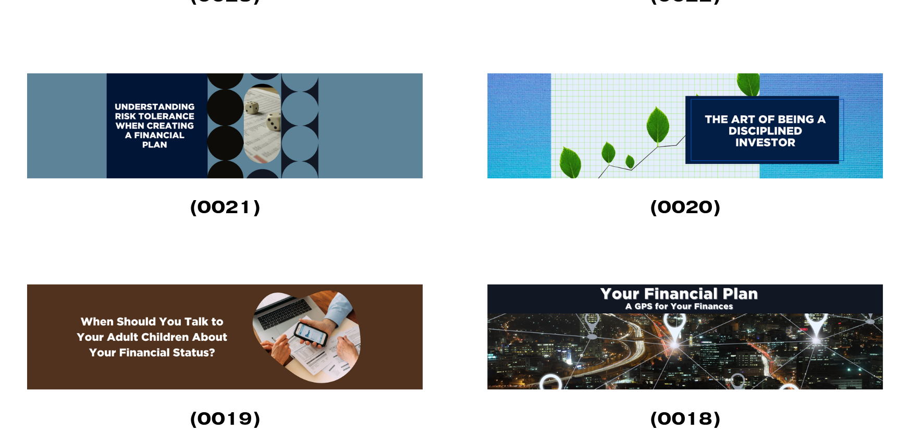
click at [690, 149] on img at bounding box center [685, 125] width 396 height 105
click at [647, 322] on img at bounding box center [685, 336] width 396 height 105
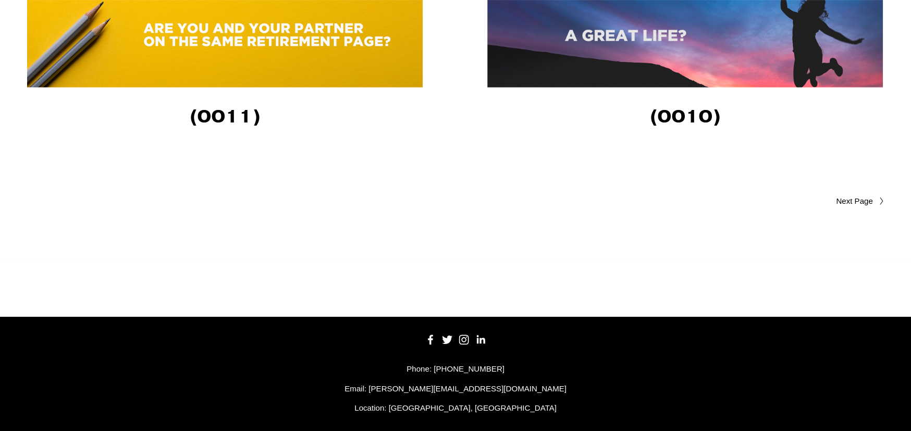
scroll to position [2346, 0]
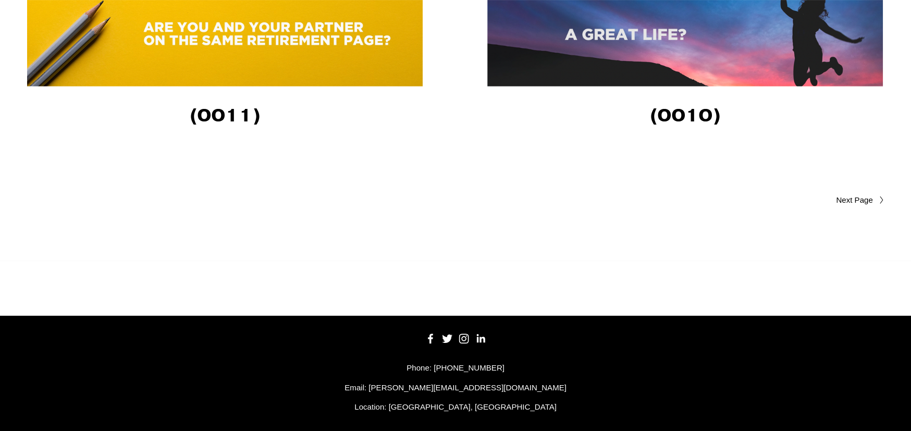
click at [626, 65] on img at bounding box center [685, 34] width 396 height 105
click at [855, 203] on span "Older Posts" at bounding box center [834, 200] width 78 height 13
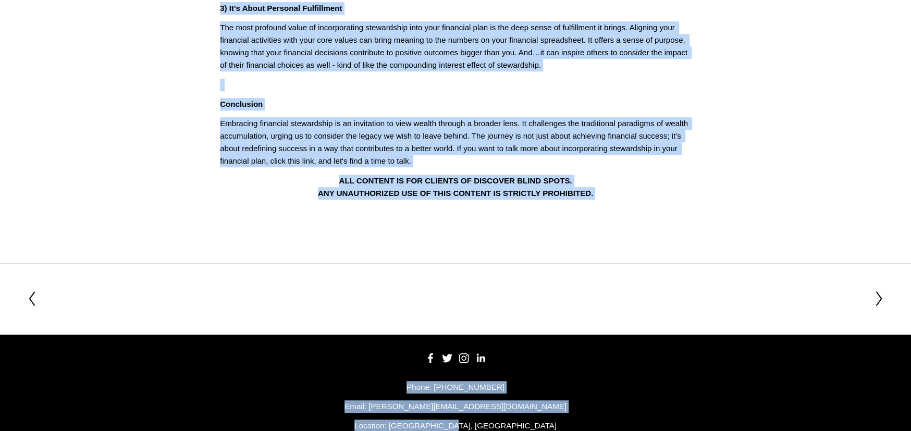
scroll to position [500, 0]
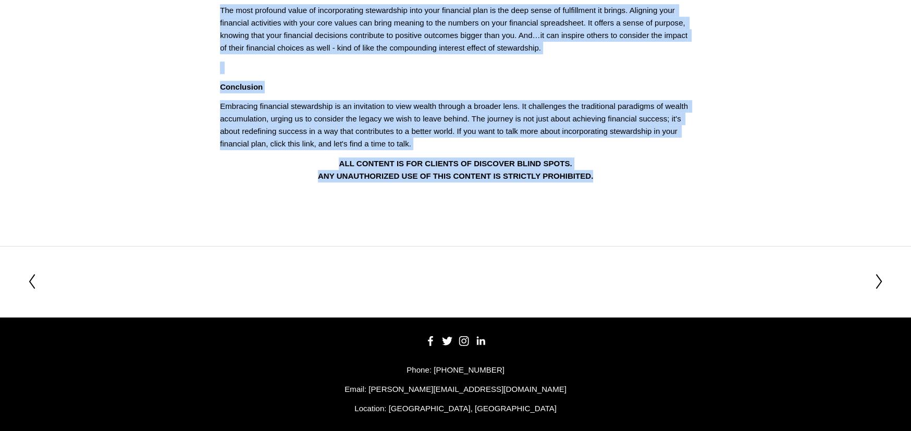
drag, startPoint x: 247, startPoint y: 88, endPoint x: 615, endPoint y: 168, distance: 376.8
copy div "Lorem Ipsu Dolorsita Conse: Adip e Seddoe temp Incididuntu (8651) La etd magna …"
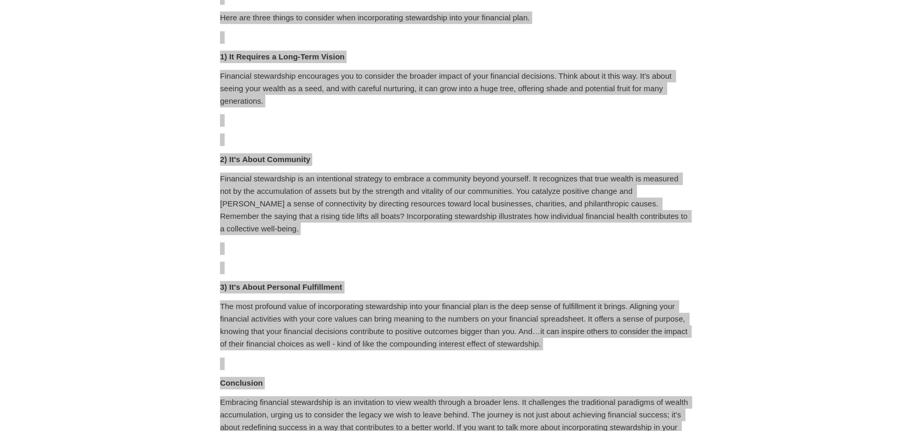
scroll to position [0, 0]
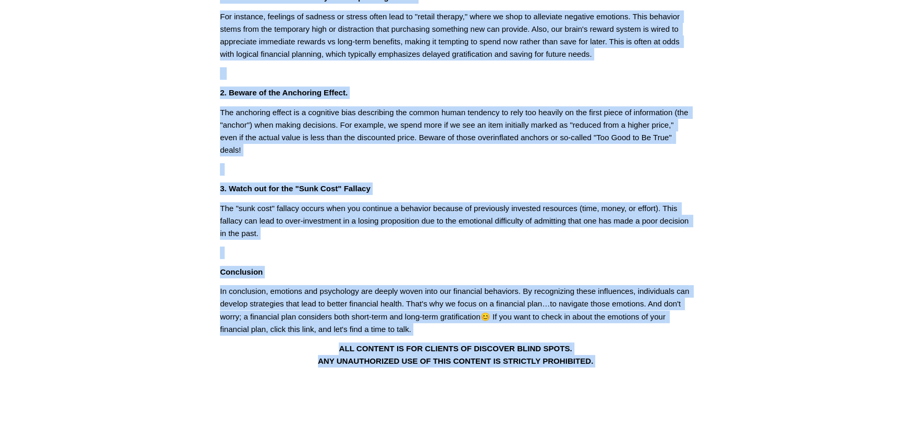
scroll to position [282, 0]
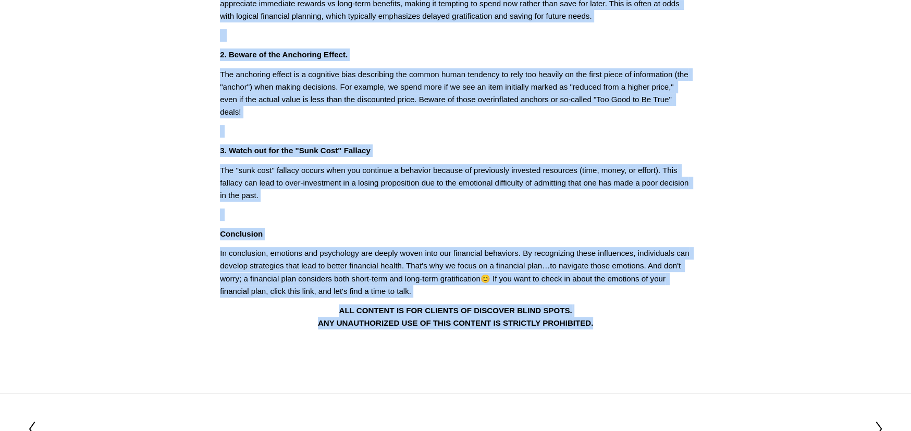
drag, startPoint x: 233, startPoint y: 87, endPoint x: 656, endPoint y: 340, distance: 493.2
click at [660, 341] on article "Feb 10 Written By Fletcher Riddle Is Your Wallet Crying? The Emotional Truth Be…" at bounding box center [455, 77] width 911 height 632
copy div "Is Your Wallet Crying? The Emotional Truth Behind Spending (0024) Have you ever…"
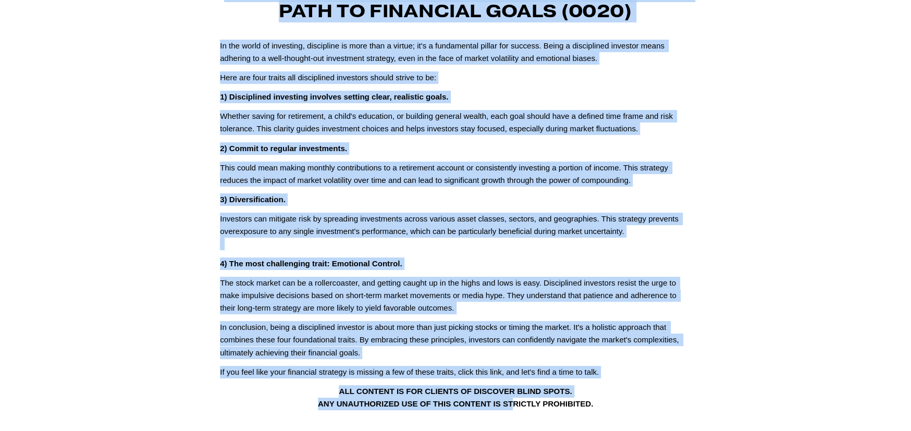
scroll to position [144, 0]
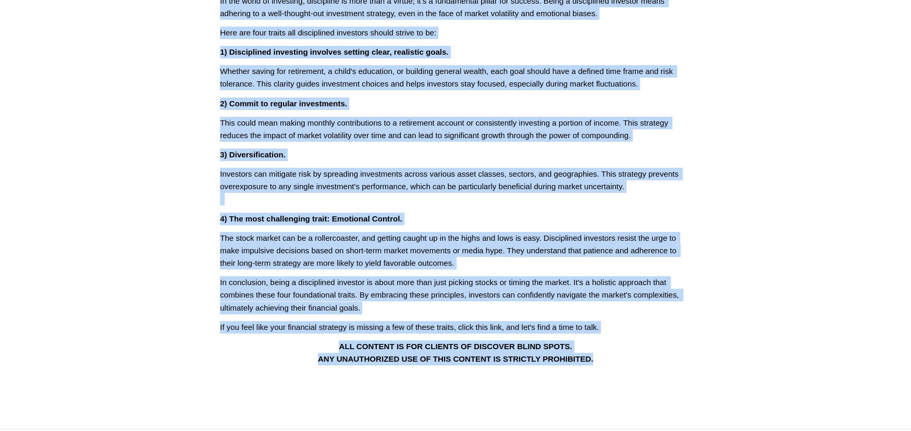
drag, startPoint x: 222, startPoint y: 83, endPoint x: 541, endPoint y: 264, distance: 367.0
click at [611, 371] on div "Investing with Purpose: The Disciplined Path to Financial Goals (0020) In the w…" at bounding box center [455, 155] width 489 height 438
copy div "Investing with Purpose: The Disciplined Path to Financial Goals (0020) In the w…"
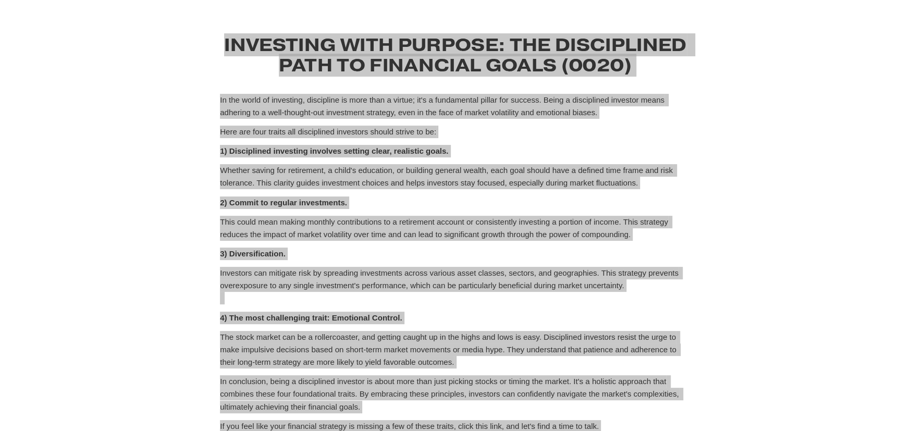
scroll to position [0, 0]
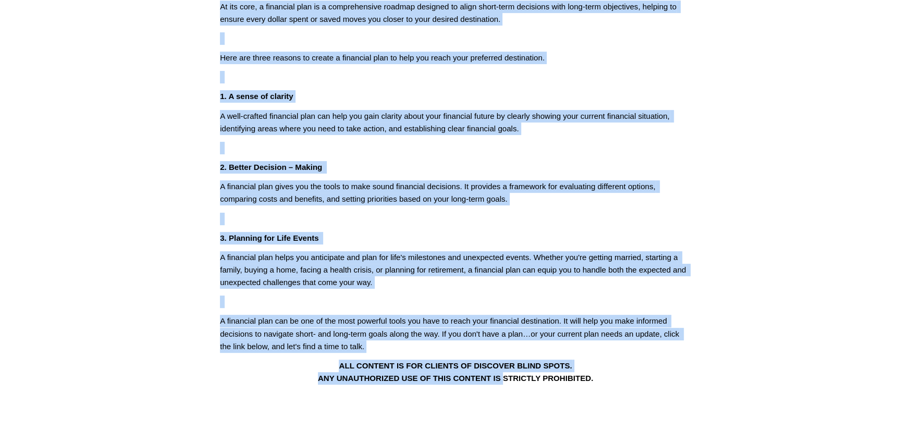
scroll to position [255, 0]
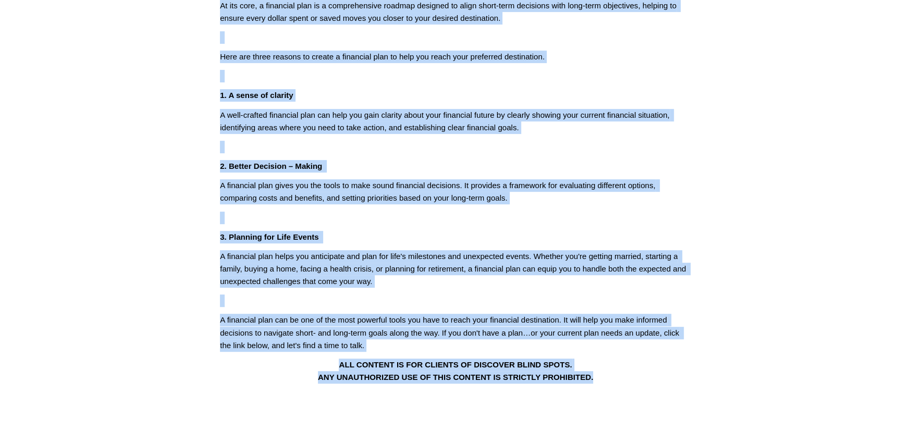
drag, startPoint x: 246, startPoint y: 89, endPoint x: 617, endPoint y: 378, distance: 470.3
click at [625, 392] on div "Don’t Get Lost: The Importance of a Financial GPS (0018) Imagine getting in you…" at bounding box center [455, 108] width 489 height 567
copy div "Don’t Get Lost: The Importance of a Financial GPS (0018) Imagine getting in you…"
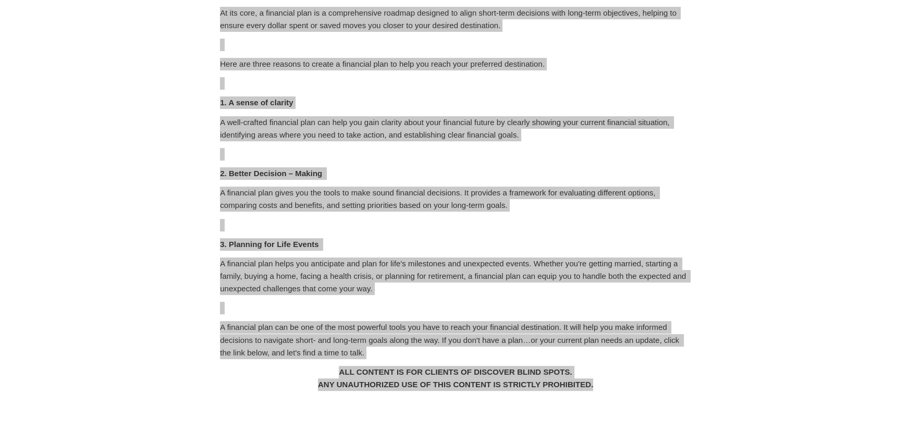
scroll to position [0, 0]
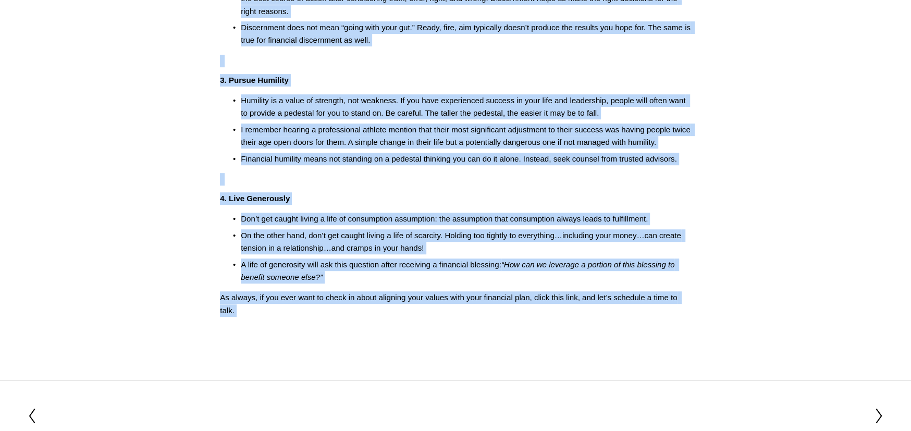
scroll to position [349, 0]
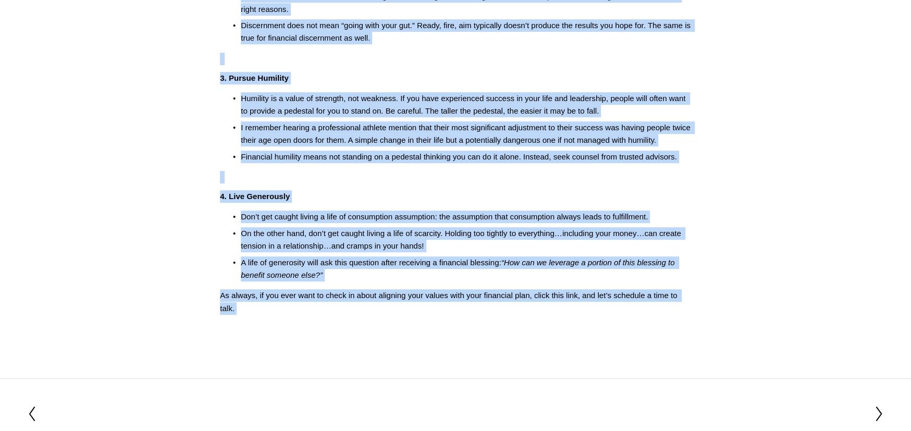
drag, startPoint x: 240, startPoint y: 88, endPoint x: 412, endPoint y: 397, distance: 353.5
click at [406, 407] on main "[DATE] Written By [PERSON_NAME] Four values to consider for a great life (0010)…" at bounding box center [455, 50] width 911 height 798
copy main "Four values to consider for a great life (0010) We all have values…some we choo…"
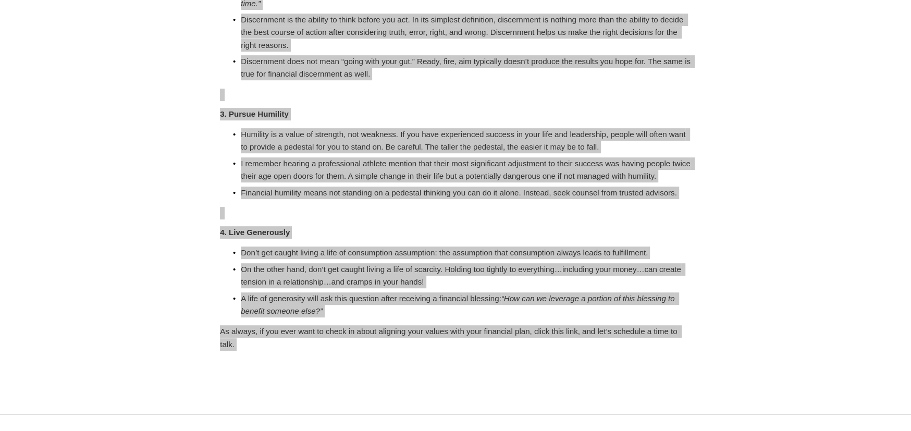
scroll to position [313, 0]
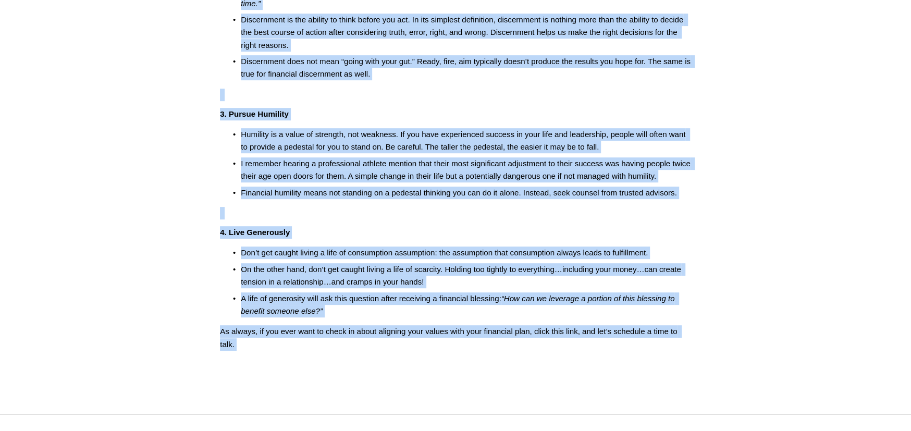
click at [379, 309] on p "A life of generosity will ask this question after receiving a financial blessin…" at bounding box center [466, 304] width 450 height 25
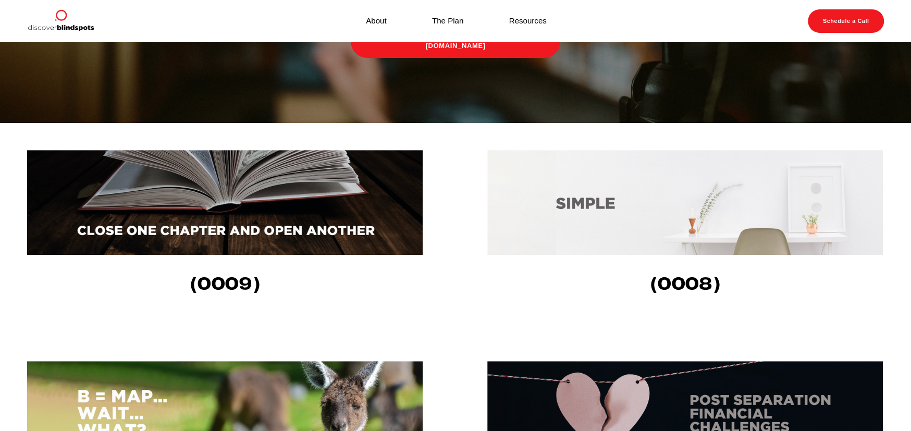
scroll to position [259, 0]
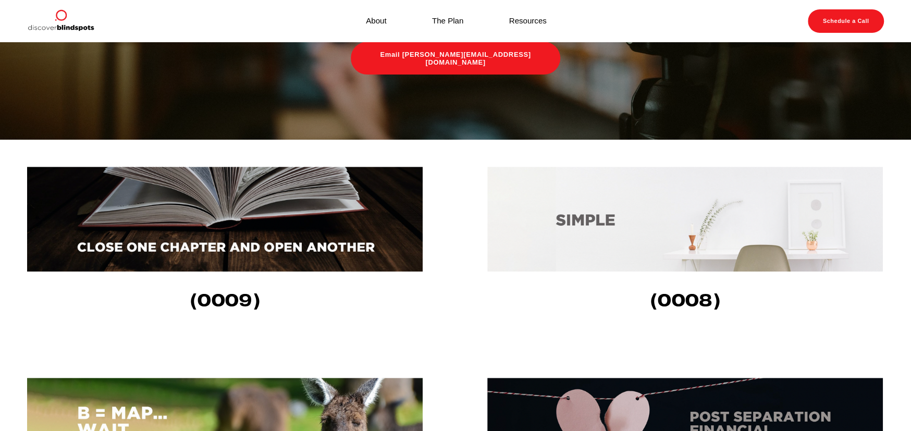
click at [626, 236] on img at bounding box center [685, 219] width 396 height 105
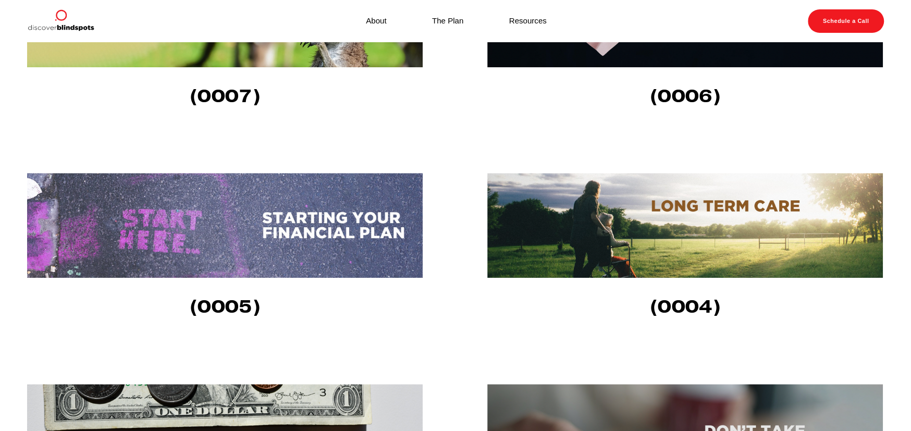
scroll to position [1302, 0]
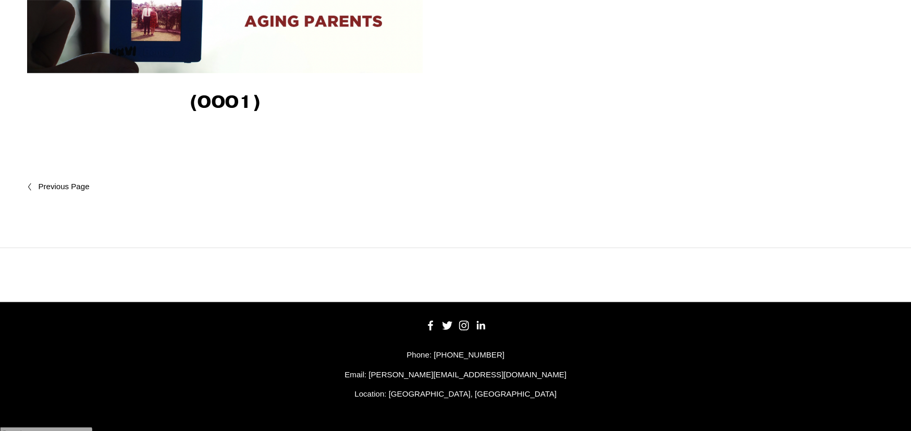
click at [70, 189] on span "Newer Posts" at bounding box center [86, 186] width 96 height 13
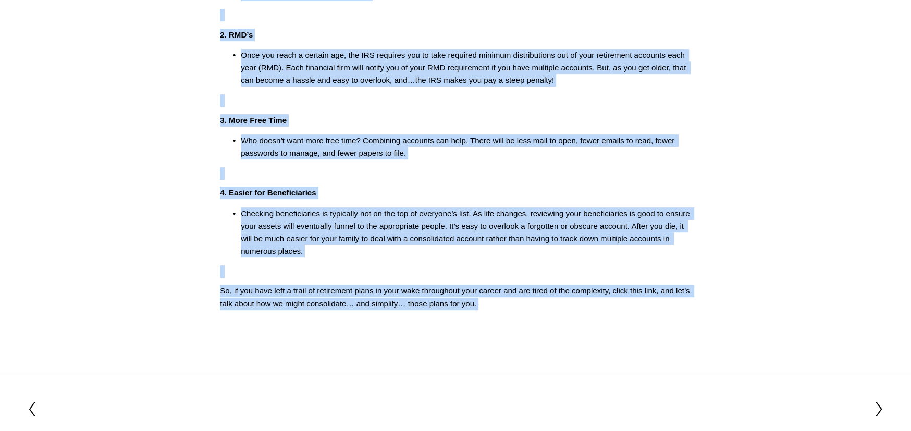
scroll to position [315, 0]
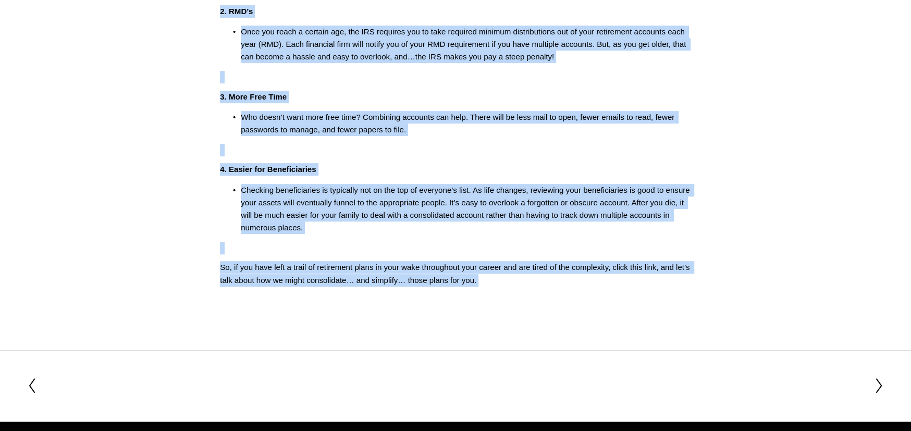
drag, startPoint x: 271, startPoint y: 89, endPoint x: 545, endPoint y: 357, distance: 383.4
click at [545, 357] on main "[DATE] Written By [PERSON_NAME] Simplify, Simplify, Simplify (008) As I continu…" at bounding box center [455, 53] width 911 height 737
copy div "Loremips, Dolorsit, Ametcons (651) Ad E seddoeiu te inci ut l etdo mag aliqu en…"
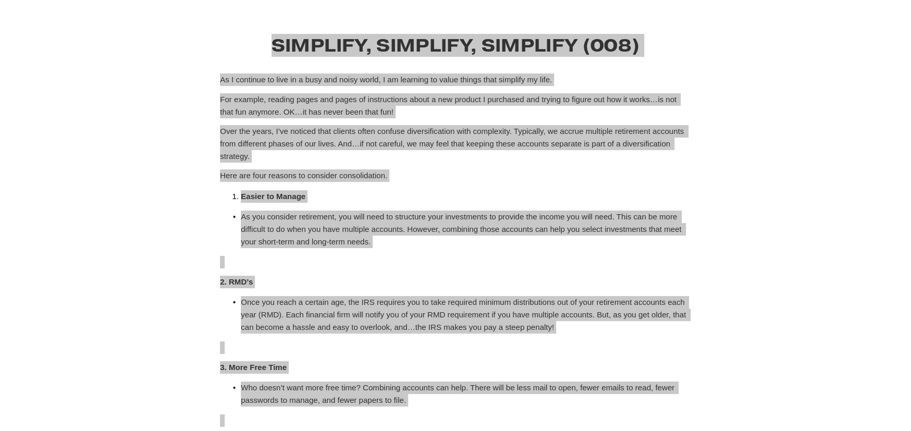
scroll to position [0, 0]
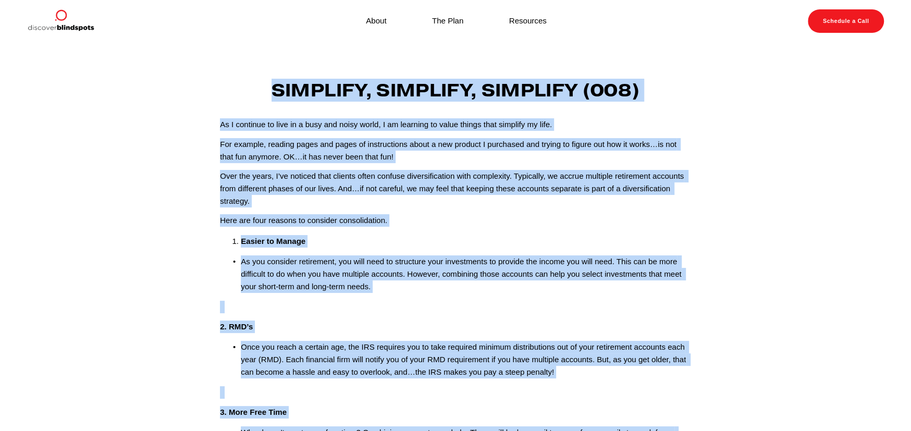
click at [168, 115] on article "Feb 7 Written By Fletcher Riddle Simplify, Simplify, Simplify (008) As I contin…" at bounding box center [455, 354] width 911 height 623
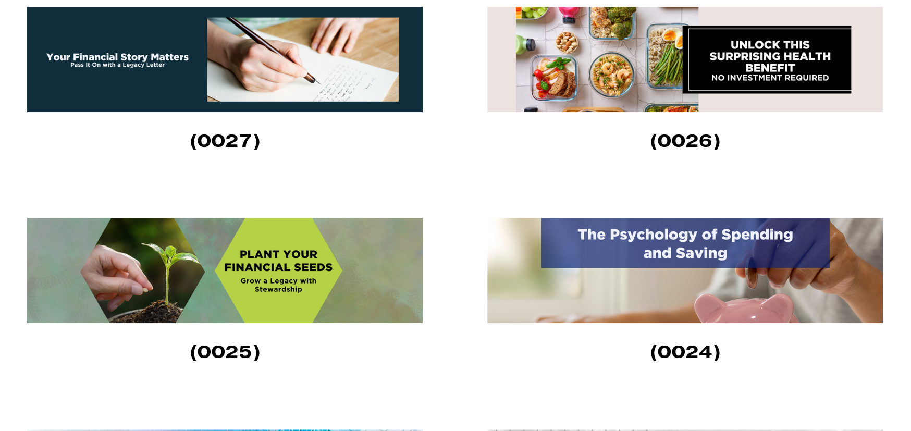
scroll to position [678, 0]
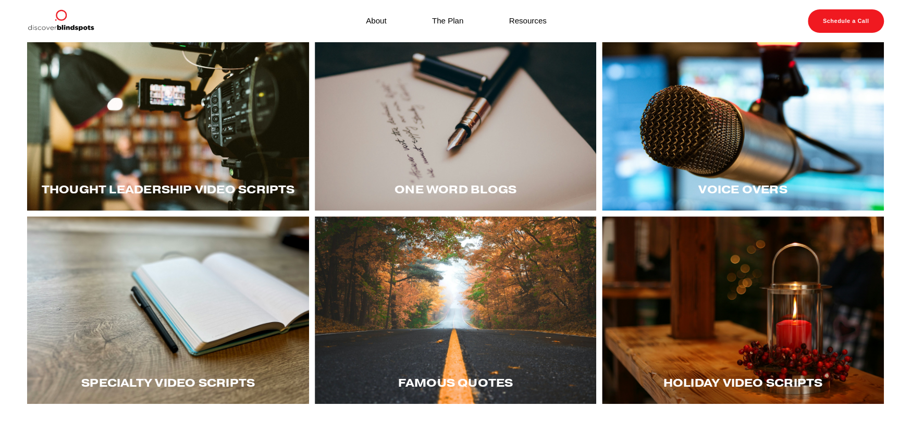
scroll to position [201, 0]
